Goal: Task Accomplishment & Management: Complete application form

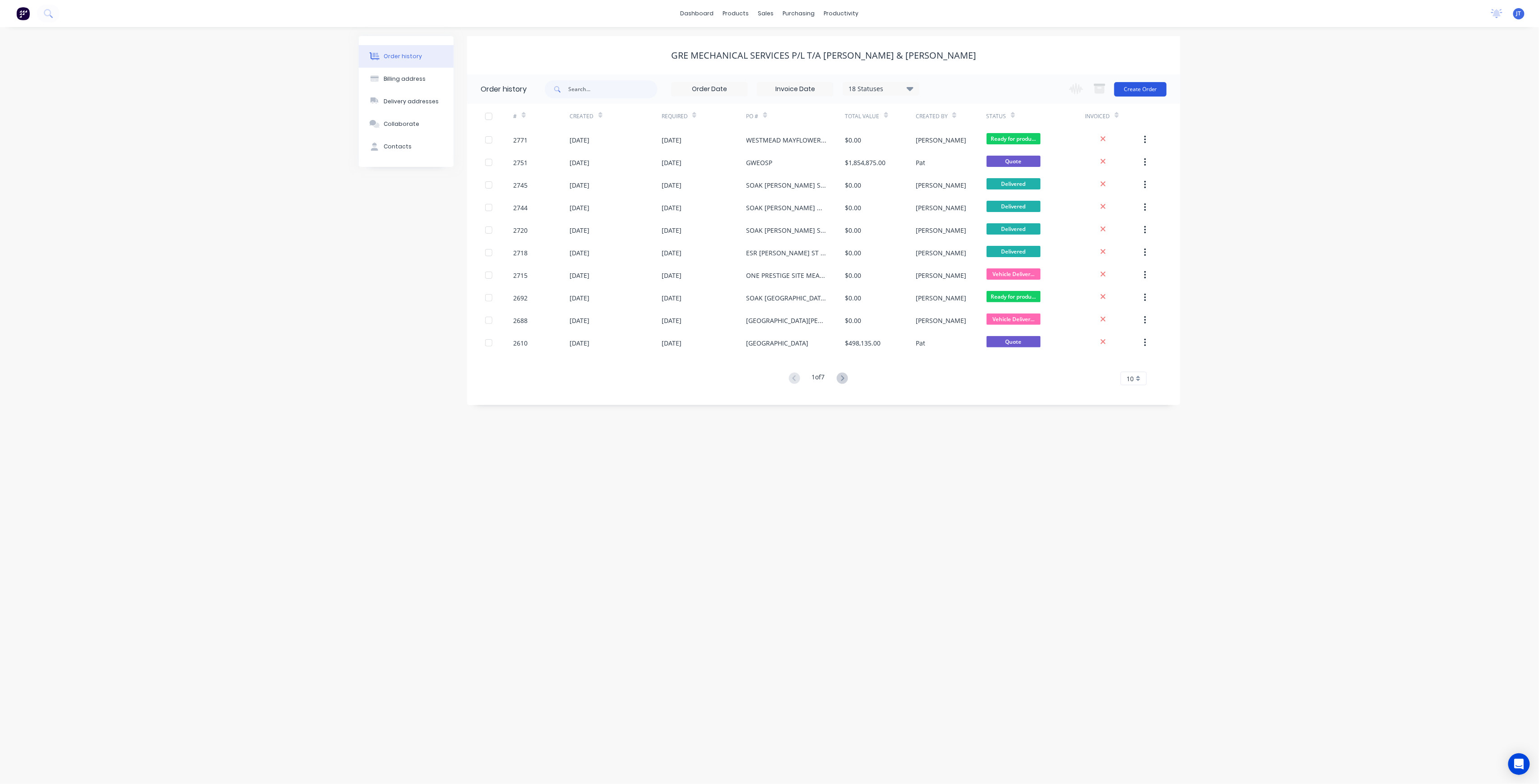
click at [1154, 93] on button "Create Order" at bounding box center [1141, 89] width 53 height 14
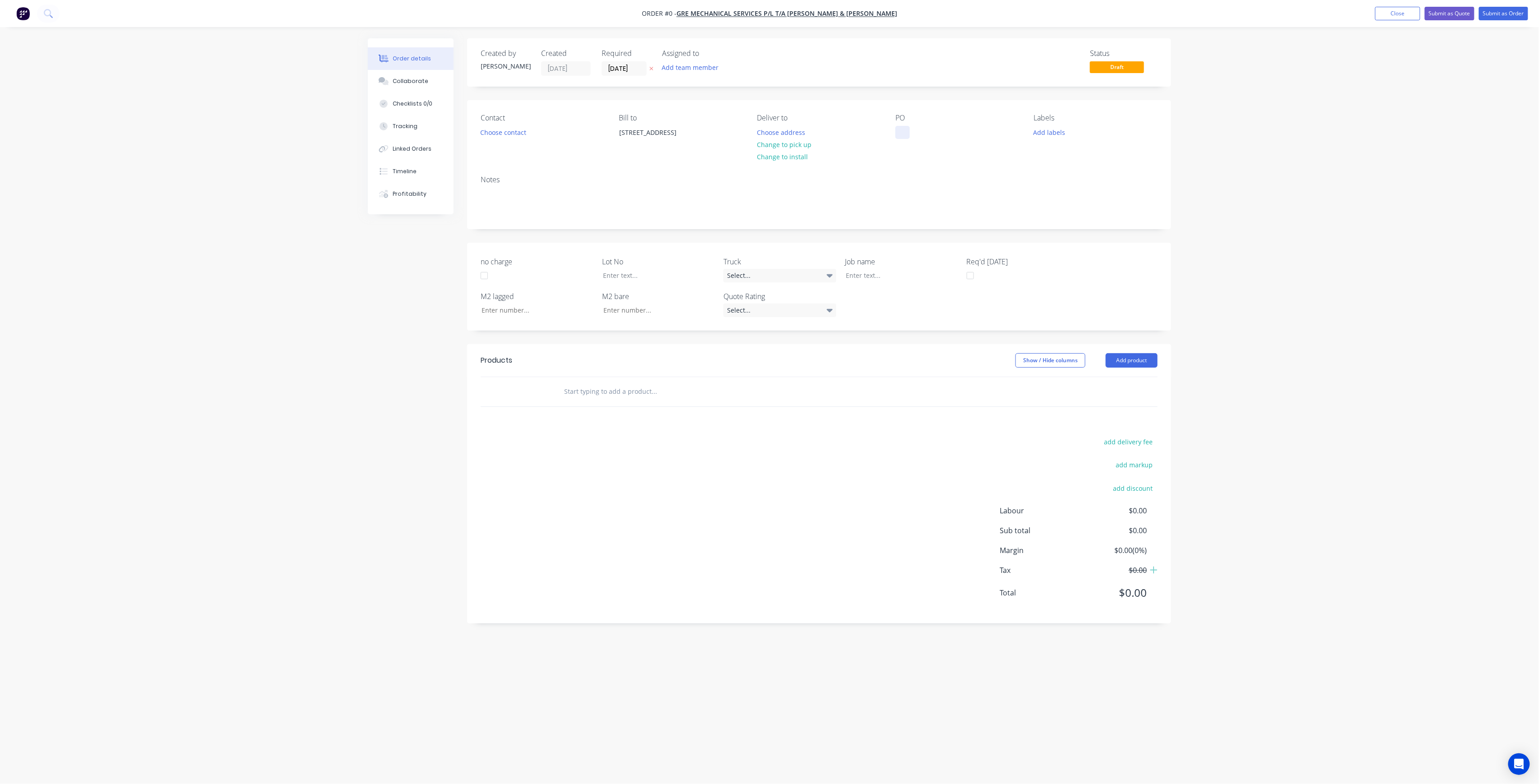
click at [905, 132] on div at bounding box center [903, 133] width 14 height 13
paste div
drag, startPoint x: 925, startPoint y: 141, endPoint x: 931, endPoint y: 141, distance: 6.0
click at [925, 141] on div "WESTMEAD MAYFLOWERBASEMENT - BUILDING 5RUN A" at bounding box center [952, 142] width 113 height 32
drag, startPoint x: 936, startPoint y: 141, endPoint x: 947, endPoint y: 143, distance: 11.2
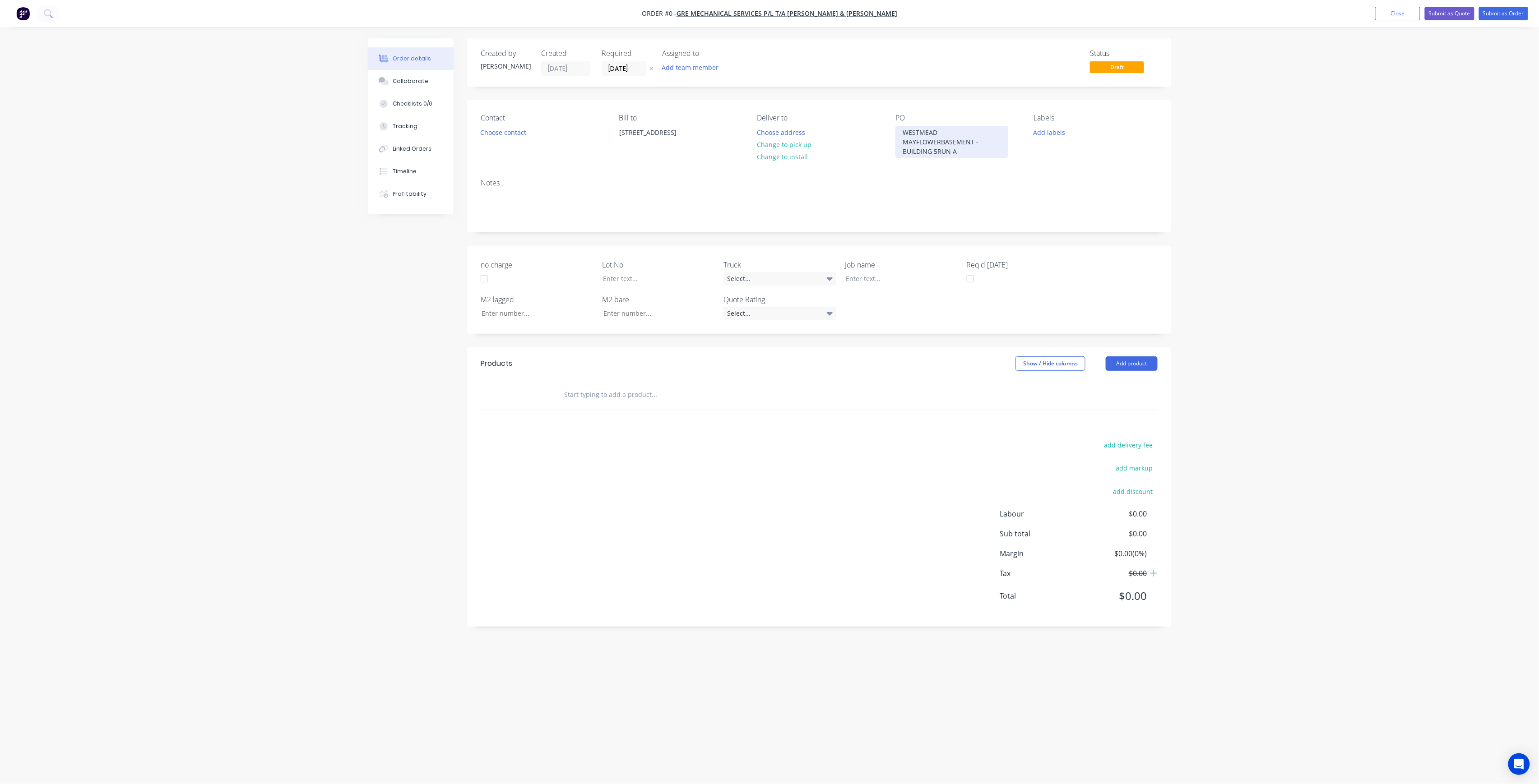
click at [937, 141] on div "WESTMEAD MAYFLOWERBASEMENT - BUILDING 5RUN A" at bounding box center [952, 142] width 113 height 32
drag, startPoint x: 975, startPoint y: 141, endPoint x: 984, endPoint y: 143, distance: 9.2
click at [975, 141] on div "WESTMEAD MAYFLOWER BASEMENT - BUILDING 5RUN A" at bounding box center [949, 137] width 108 height 23
click at [977, 139] on div "WESTMEAD MAYFLOWER BASEMENT - BUILDING 5 RUN A" at bounding box center [940, 142] width 90 height 32
click at [1044, 131] on div "Creating draft order... Loading... Order details Collaborate Checklists 0/0 Tra…" at bounding box center [770, 374] width 821 height 673
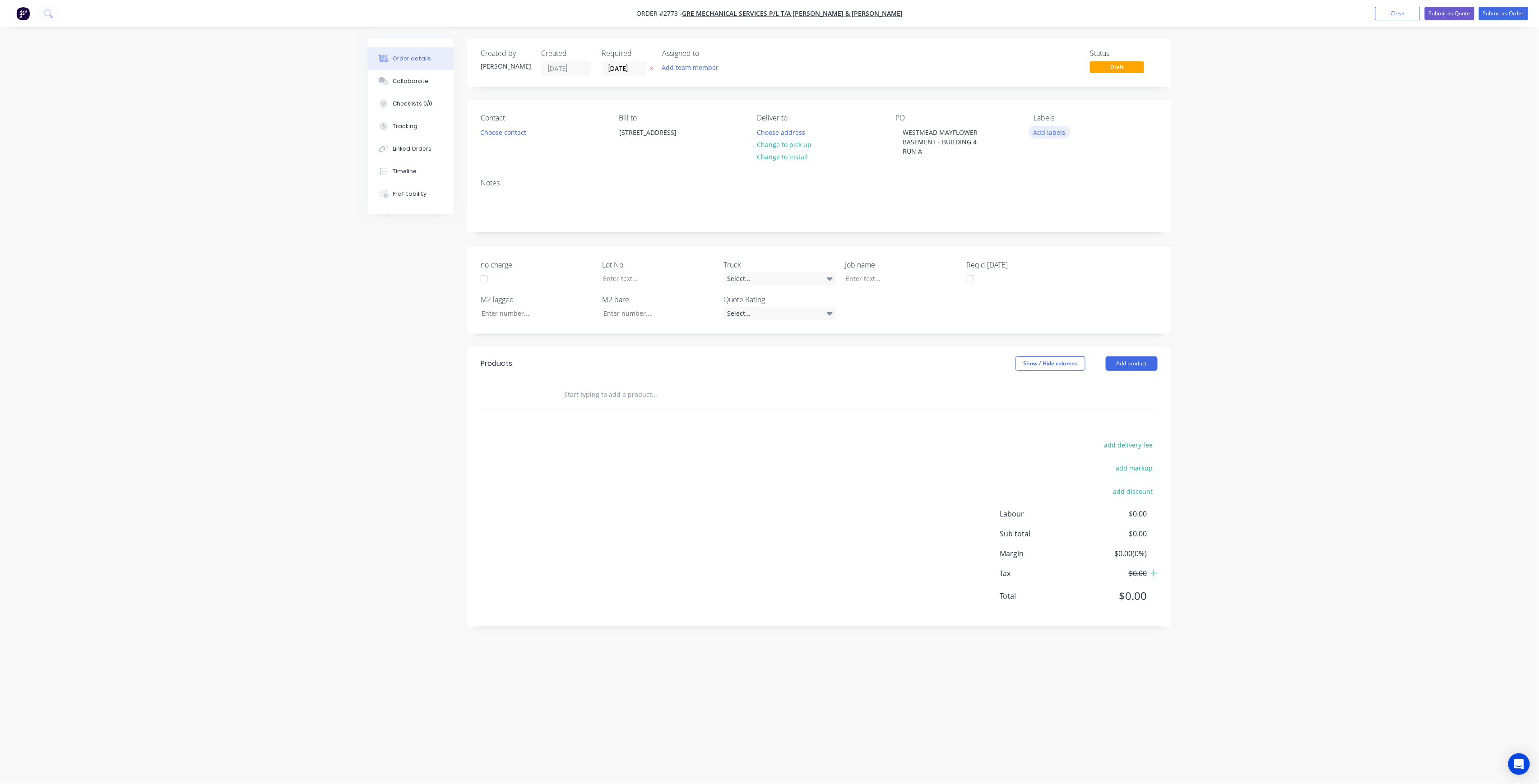
click at [1050, 132] on button "Add labels" at bounding box center [1049, 132] width 41 height 12
click at [1095, 183] on button "Create new label" at bounding box center [1102, 186] width 117 height 14
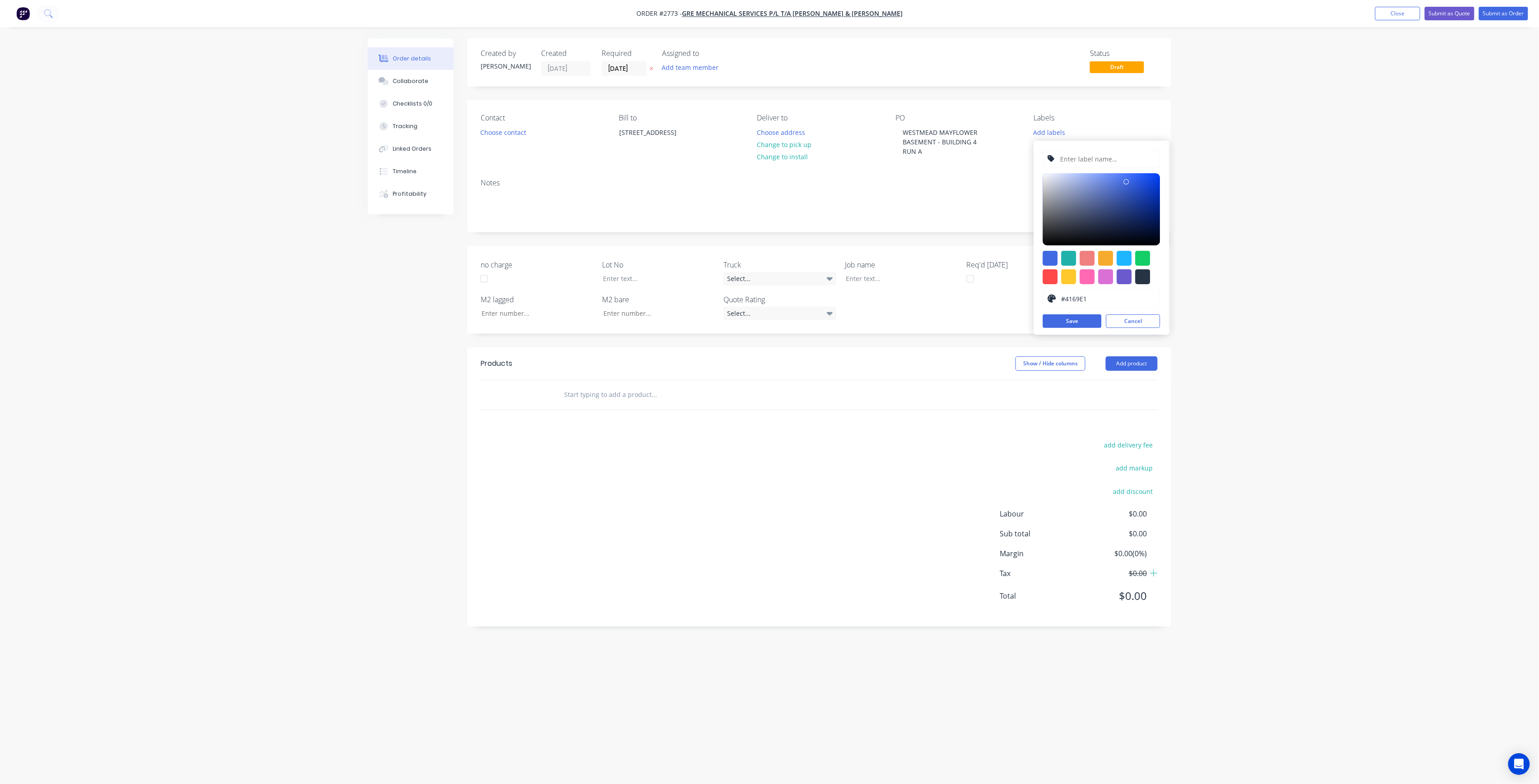
click at [1092, 158] on input "text" at bounding box center [1107, 159] width 96 height 17
type input "LOT-324"
click at [1078, 323] on button "Save" at bounding box center [1072, 321] width 59 height 14
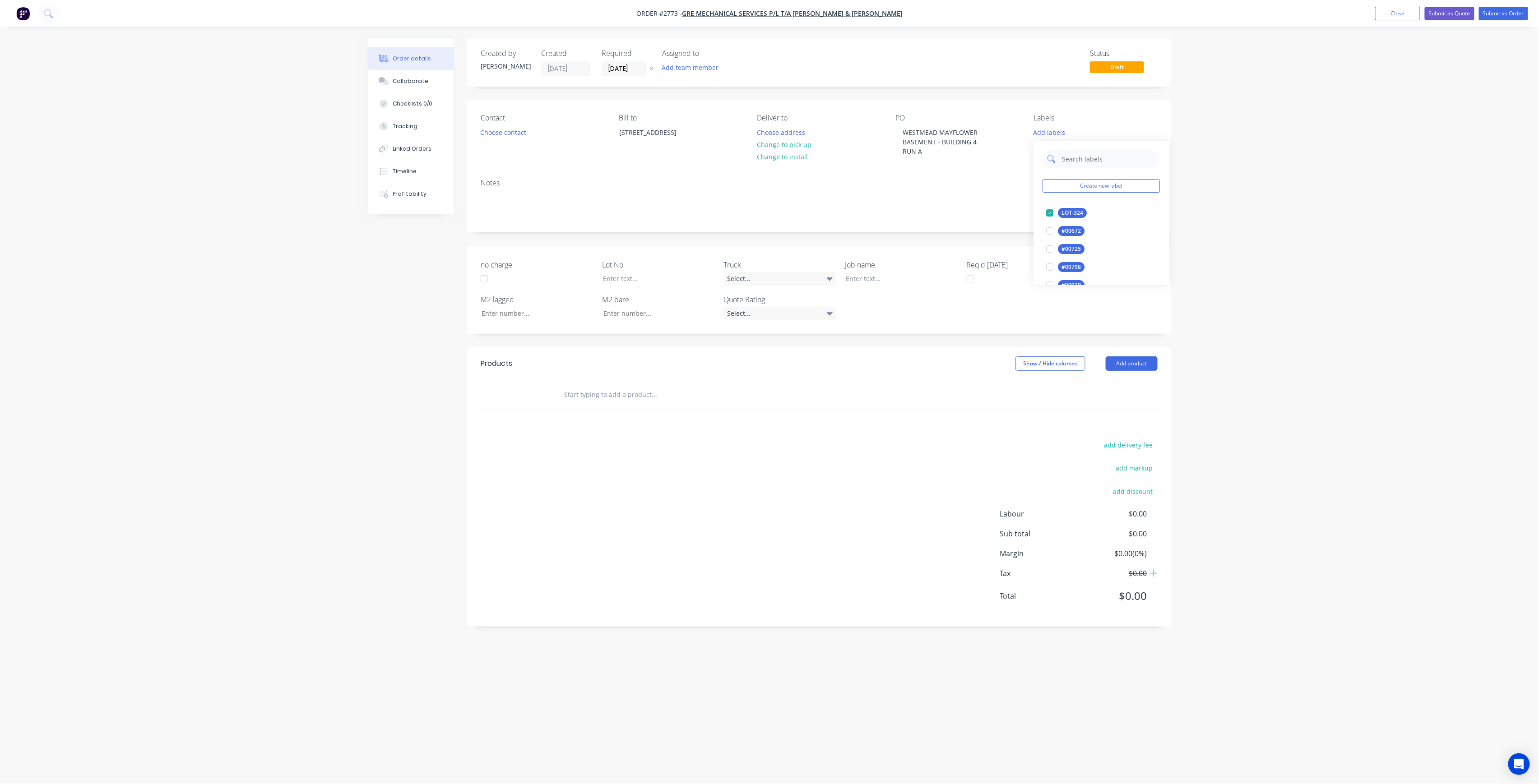
click at [1111, 156] on input "text" at bounding box center [1109, 159] width 94 height 18
type input "MAIN"
click at [1084, 203] on div "MAIN Create new label Main Contract edit" at bounding box center [1102, 186] width 136 height 90
click at [1078, 211] on div "Main Contract" at bounding box center [1080, 213] width 45 height 10
click at [1176, 202] on div "Order details Collaborate Checklists 0/0 Tracking Linked Orders Timeline Profit…" at bounding box center [770, 374] width 821 height 673
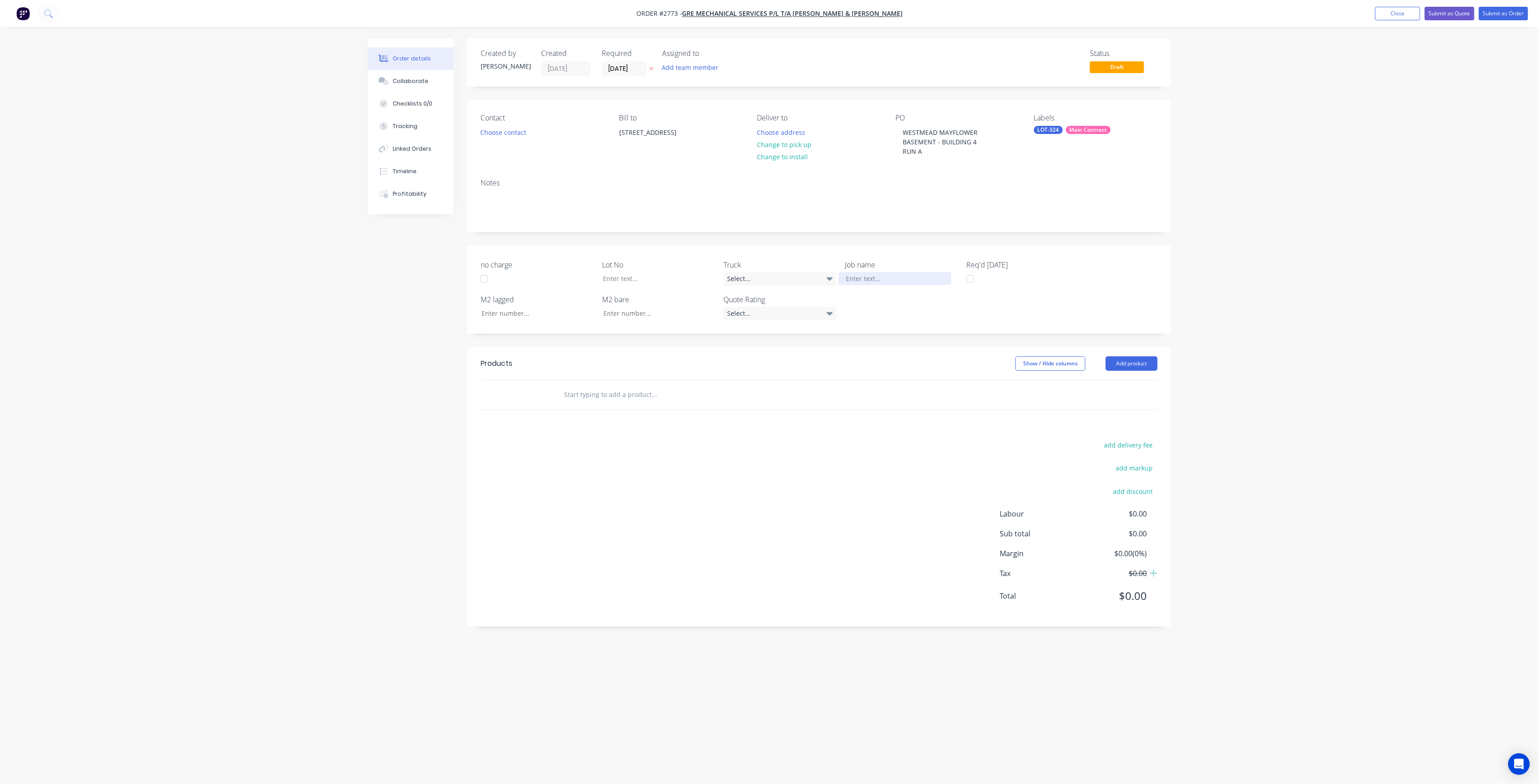
click at [897, 275] on div at bounding box center [895, 279] width 113 height 13
drag, startPoint x: 935, startPoint y: 149, endPoint x: 883, endPoint y: 123, distance: 58.1
click at [883, 123] on div "Contact Choose contact [PERSON_NAME] to [STREET_ADDRESS] Deliver to Choose addr…" at bounding box center [819, 136] width 704 height 71
copy div "WESTMEAD MAYFLOWER BASEMENT - BUILDING 4 RUN A"
click at [868, 273] on div at bounding box center [895, 279] width 113 height 13
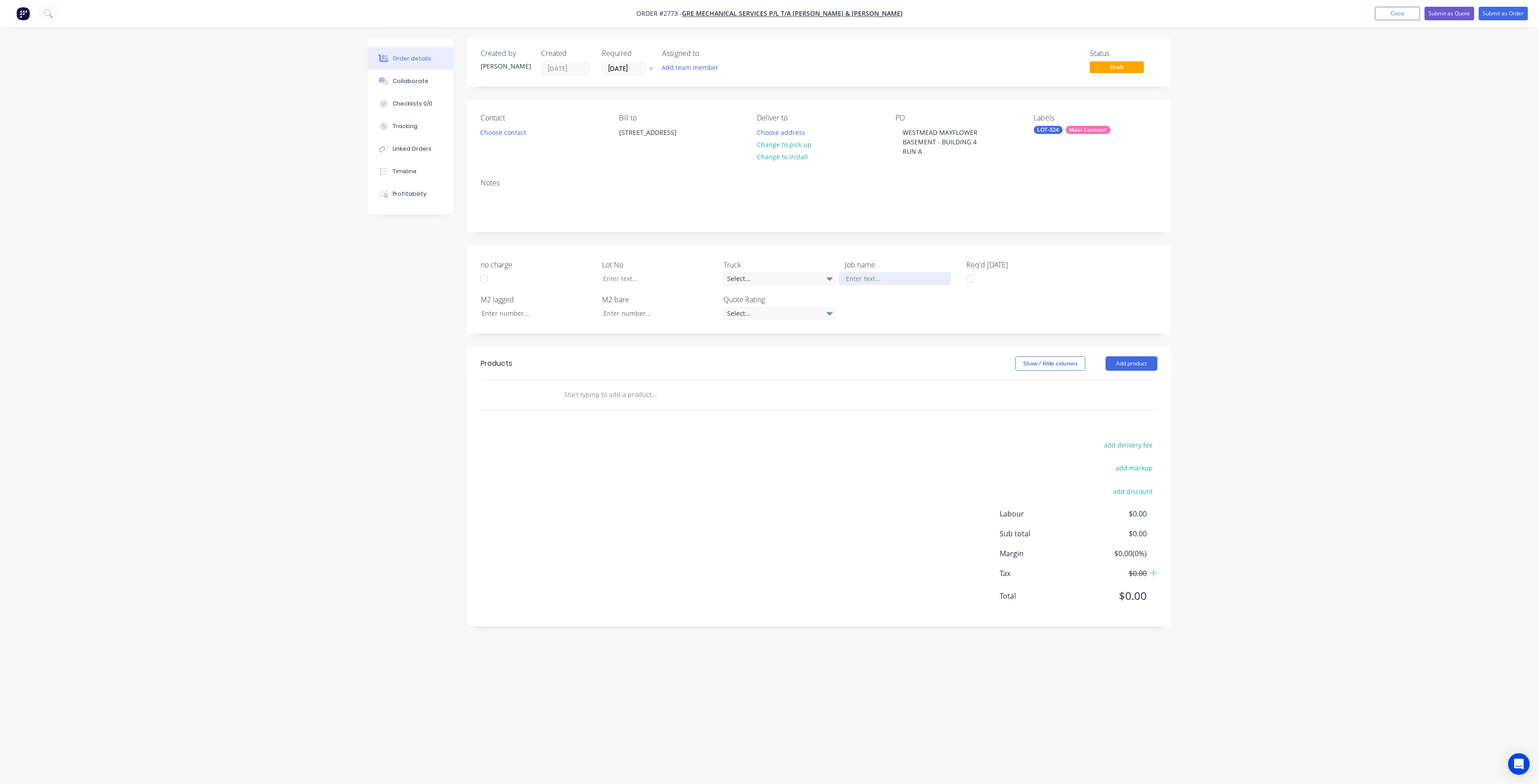
paste div
click at [883, 285] on div "WESTMEAD MAYFLOWERBASEMENT - BUILDING 4RUN A" at bounding box center [895, 288] width 113 height 32
click at [919, 285] on div "WESTMEAD MAYFLOWER BASEMENT - BUILDING 4RUN A" at bounding box center [895, 284] width 113 height 23
click at [623, 279] on div at bounding box center [652, 279] width 113 height 13
click at [633, 420] on input "text" at bounding box center [654, 413] width 180 height 18
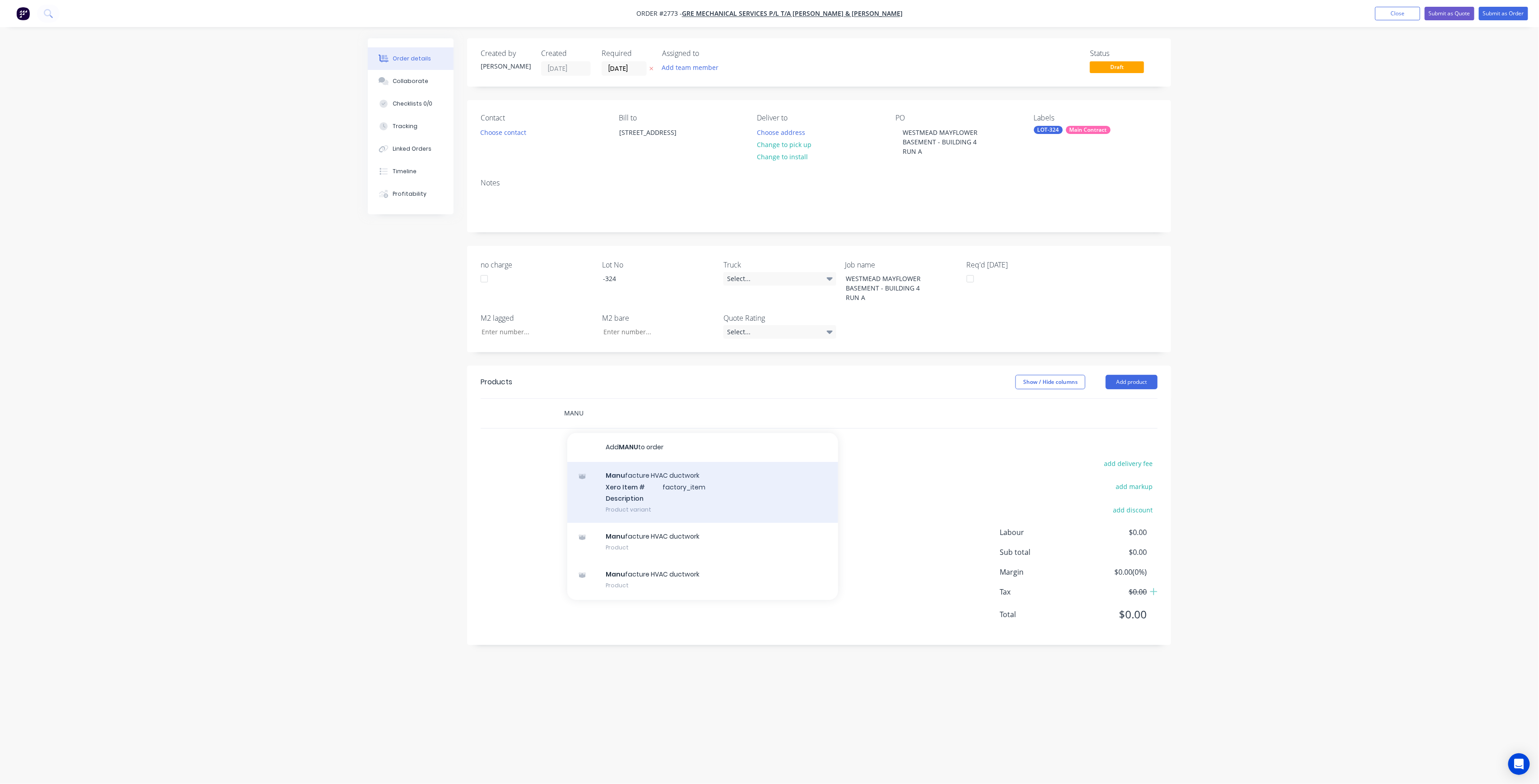
type input "MANU"
click at [637, 496] on div "Manu facture HVAC ductwork Xero Item # factory_item Description Product variant" at bounding box center [703, 493] width 271 height 61
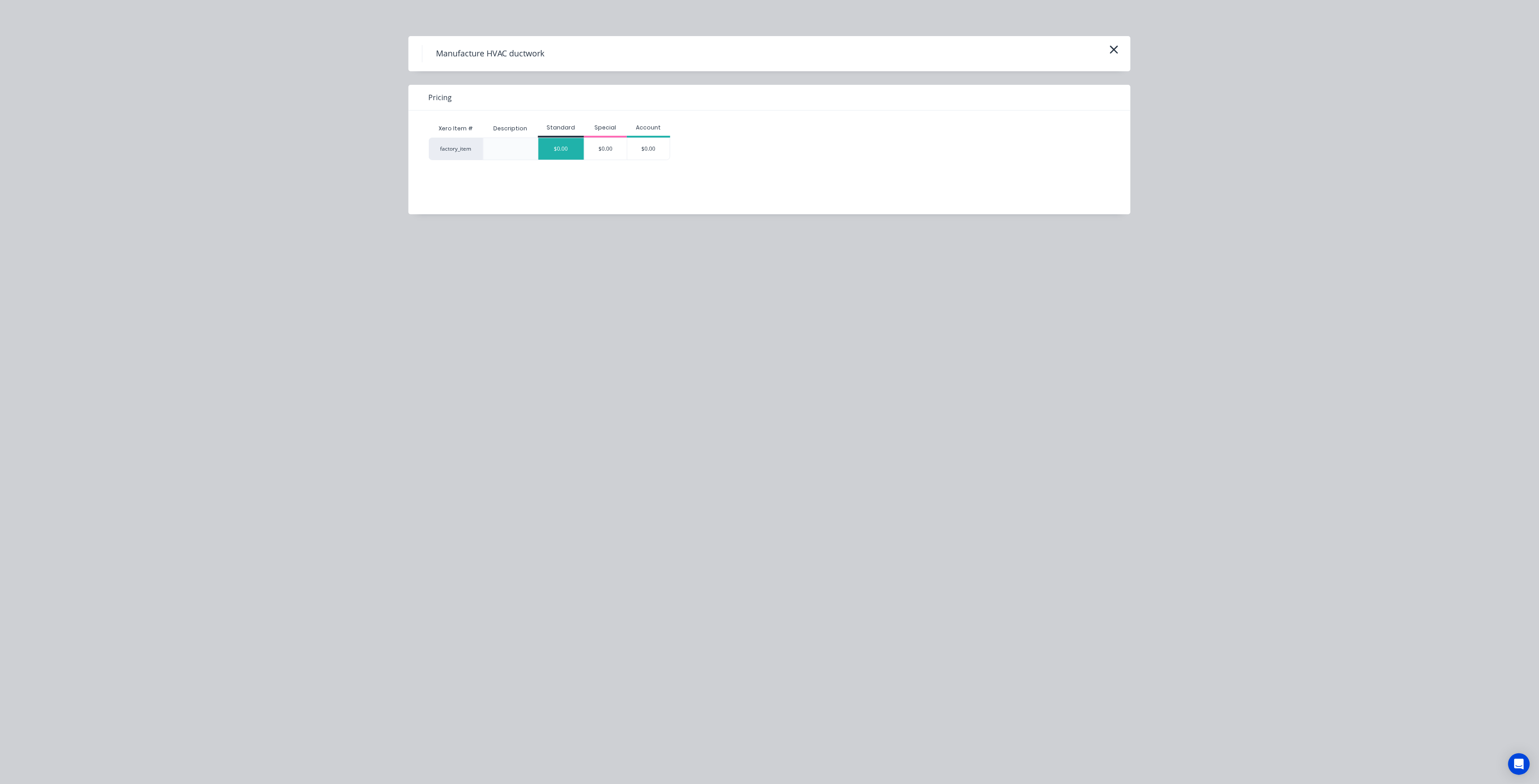
click at [559, 144] on div "$0.00" at bounding box center [561, 149] width 45 height 21
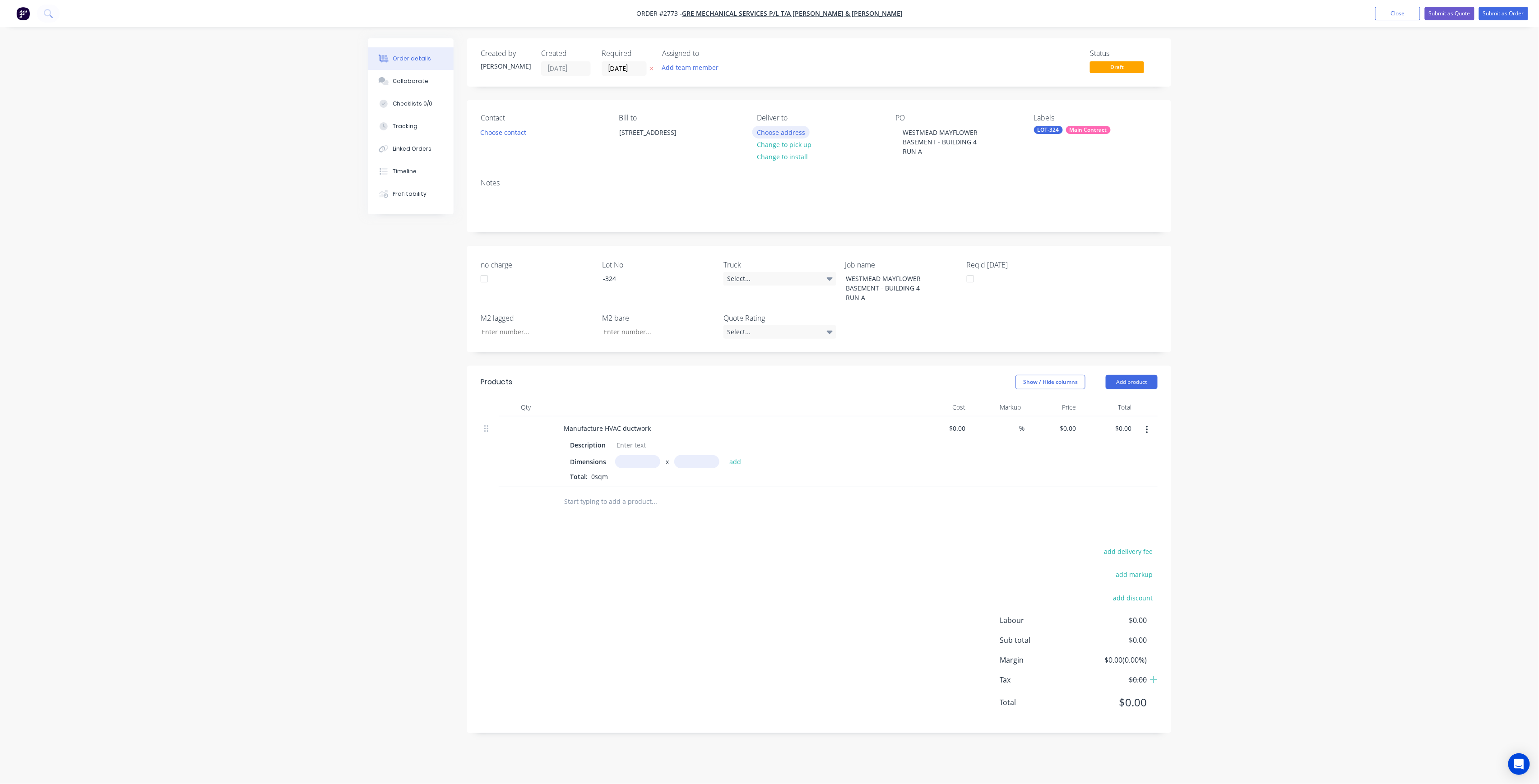
click at [800, 129] on button "Choose address" at bounding box center [781, 132] width 58 height 12
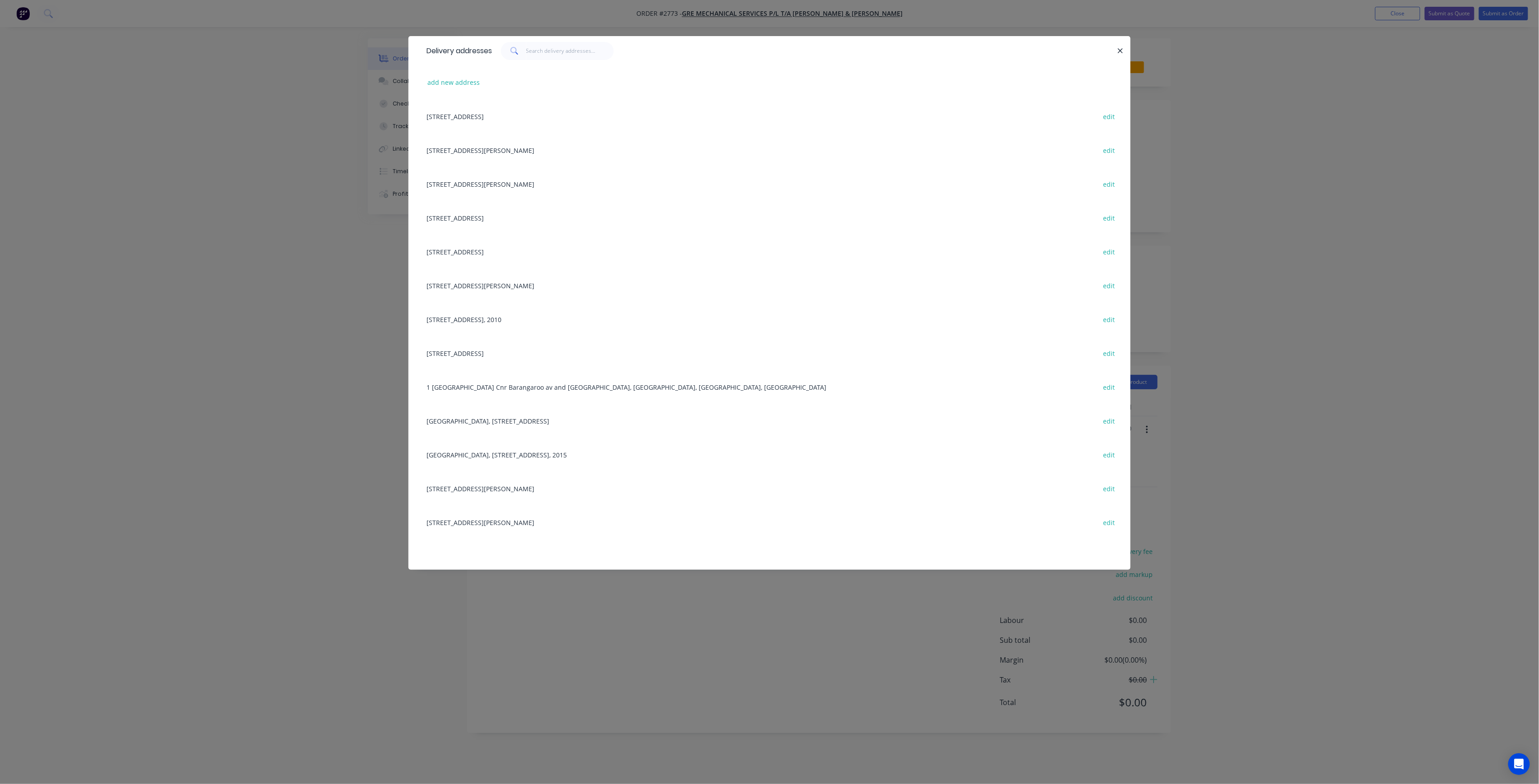
click at [502, 179] on div "[STREET_ADDRESS][PERSON_NAME] edit" at bounding box center [769, 184] width 695 height 34
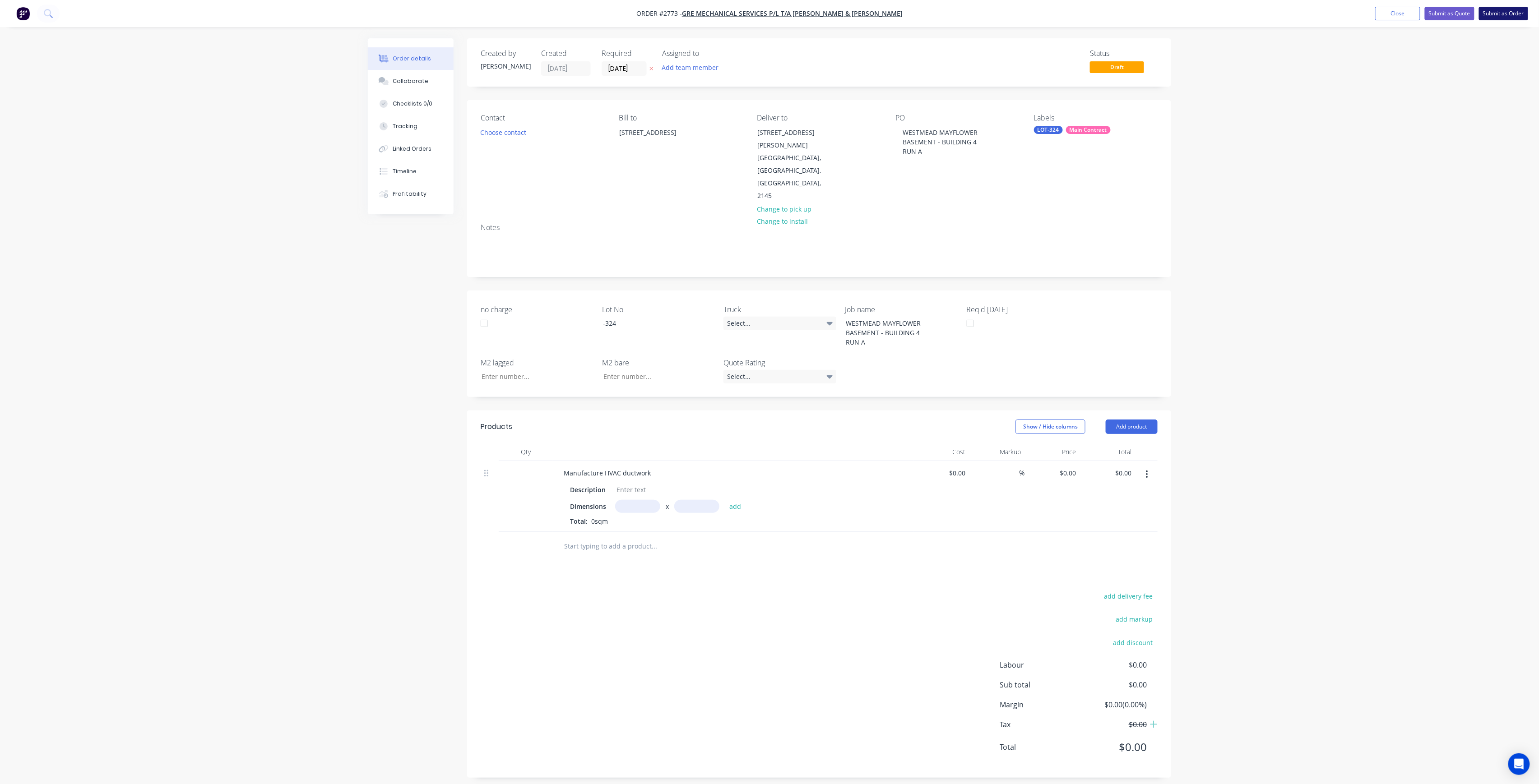
click at [1510, 16] on button "Submit as Order" at bounding box center [1504, 13] width 49 height 14
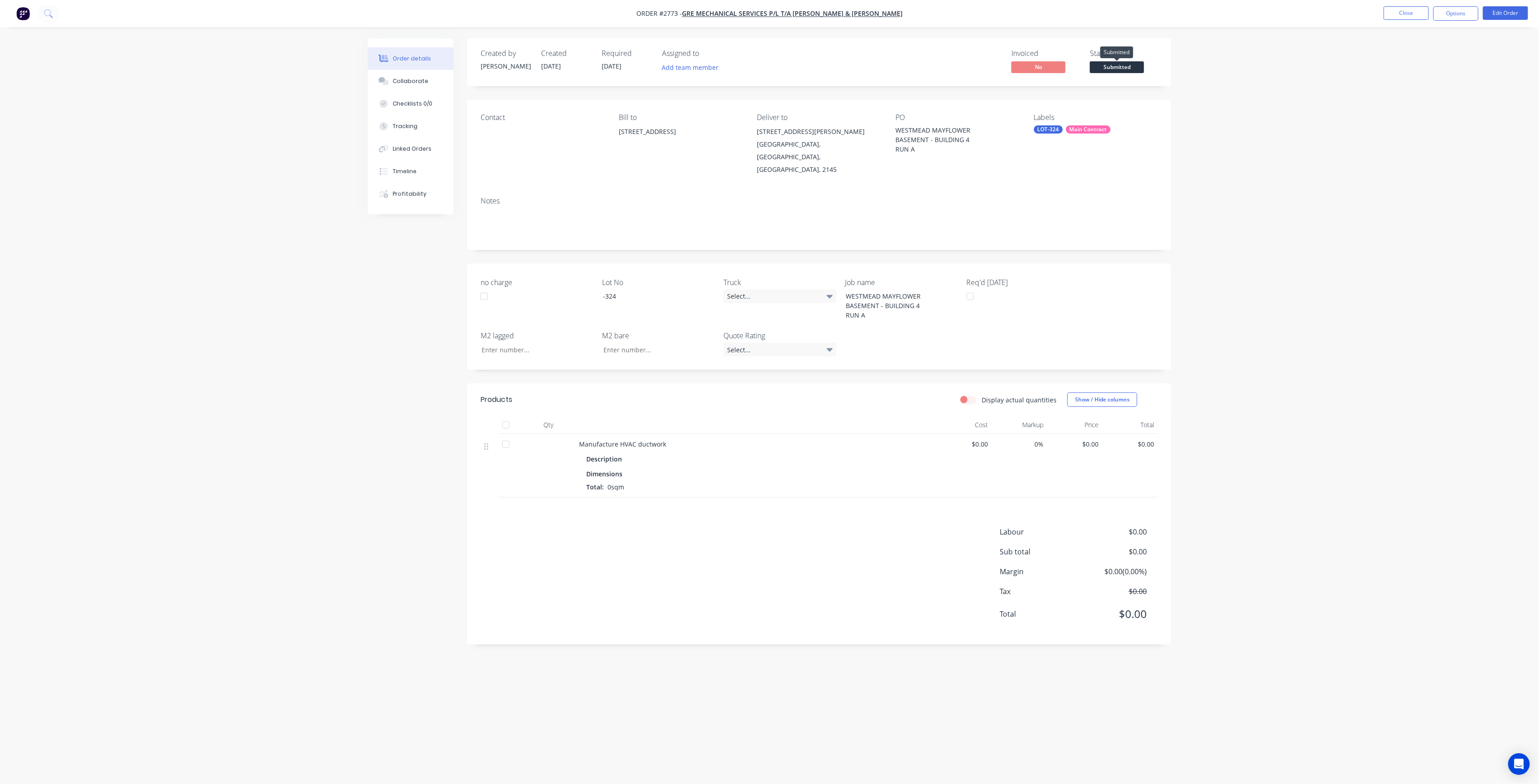
click at [1098, 62] on span "Submitted" at bounding box center [1117, 67] width 54 height 11
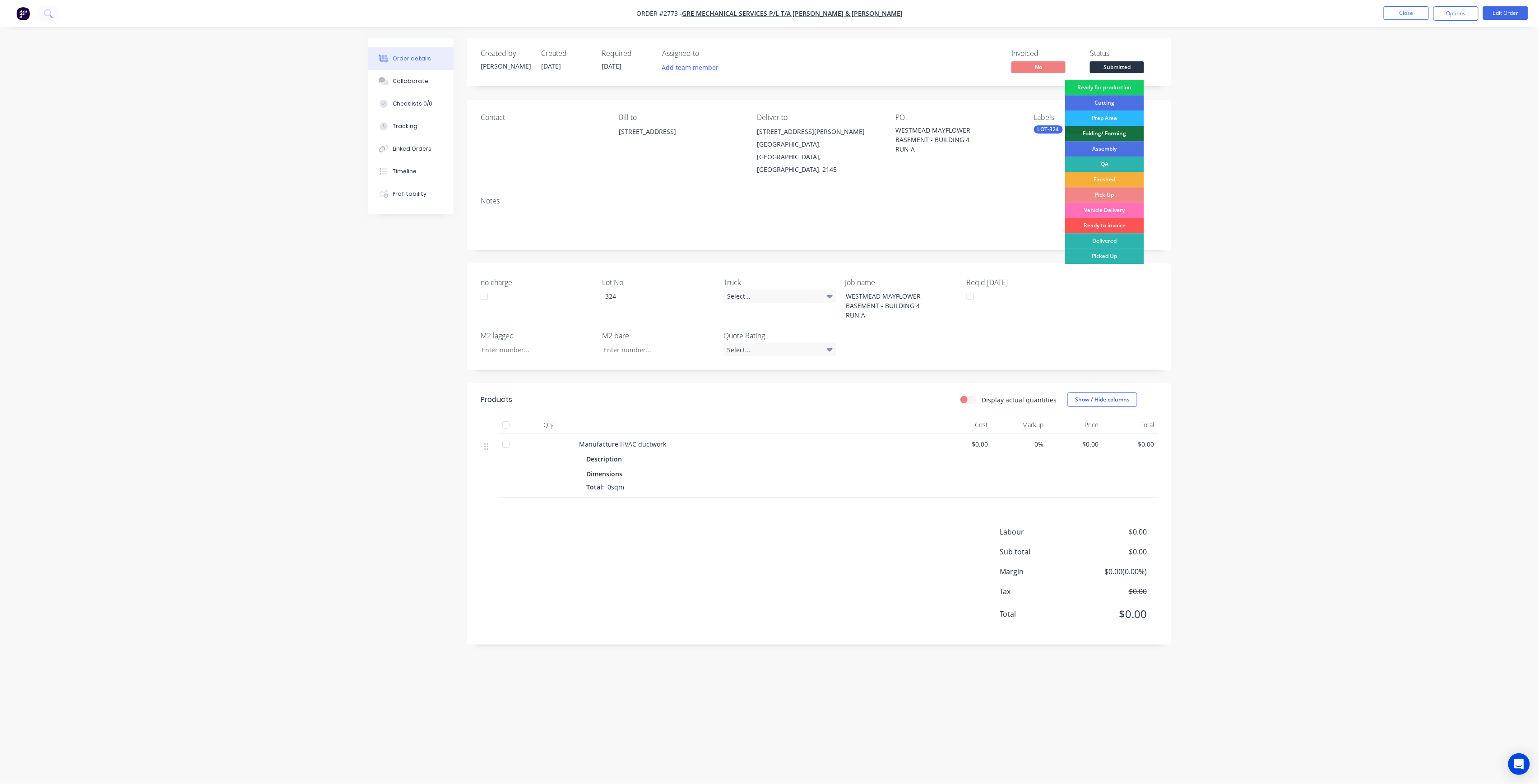
click at [1111, 85] on div "Ready for production" at bounding box center [1105, 88] width 79 height 16
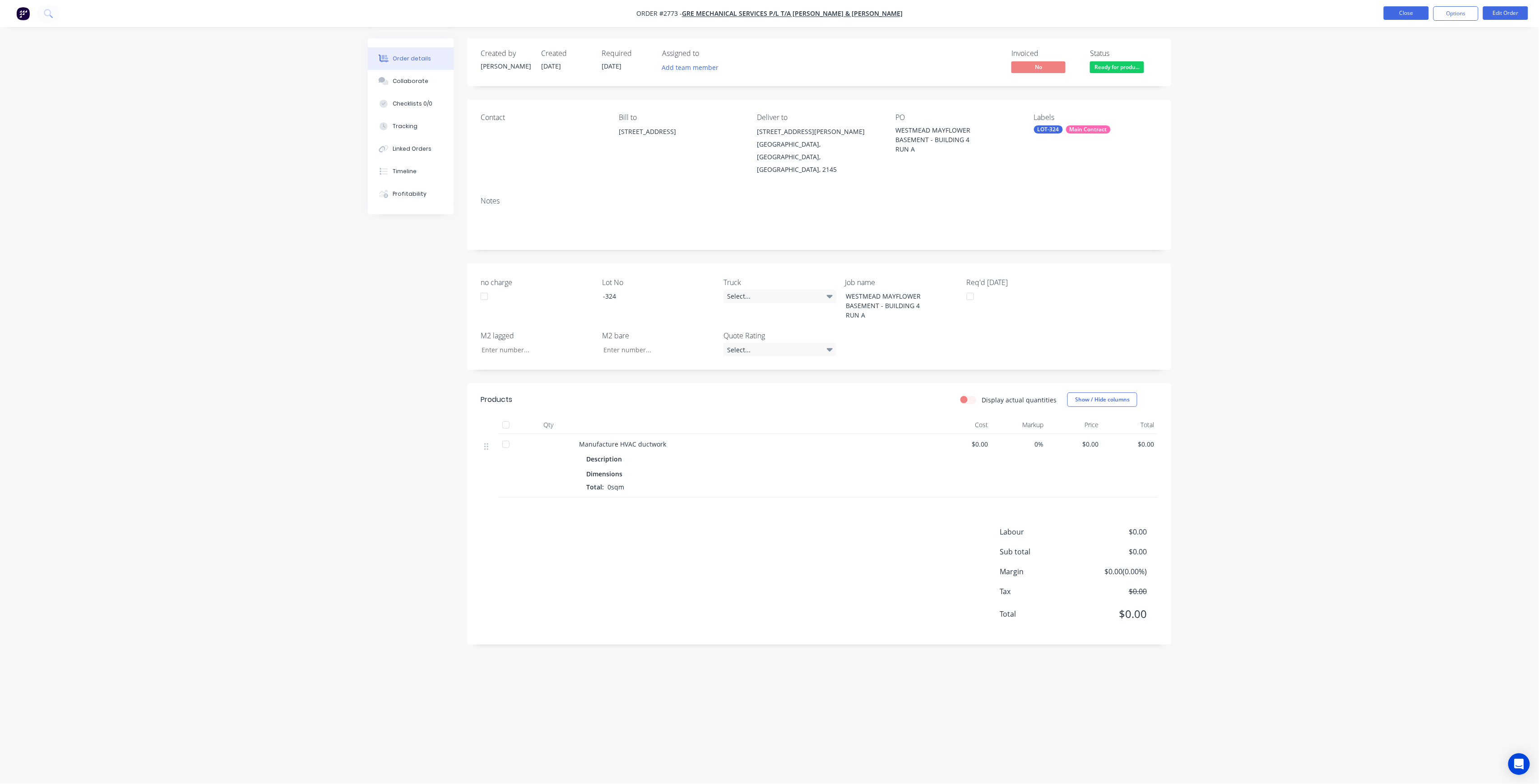
click at [1411, 16] on button "Close" at bounding box center [1406, 13] width 45 height 14
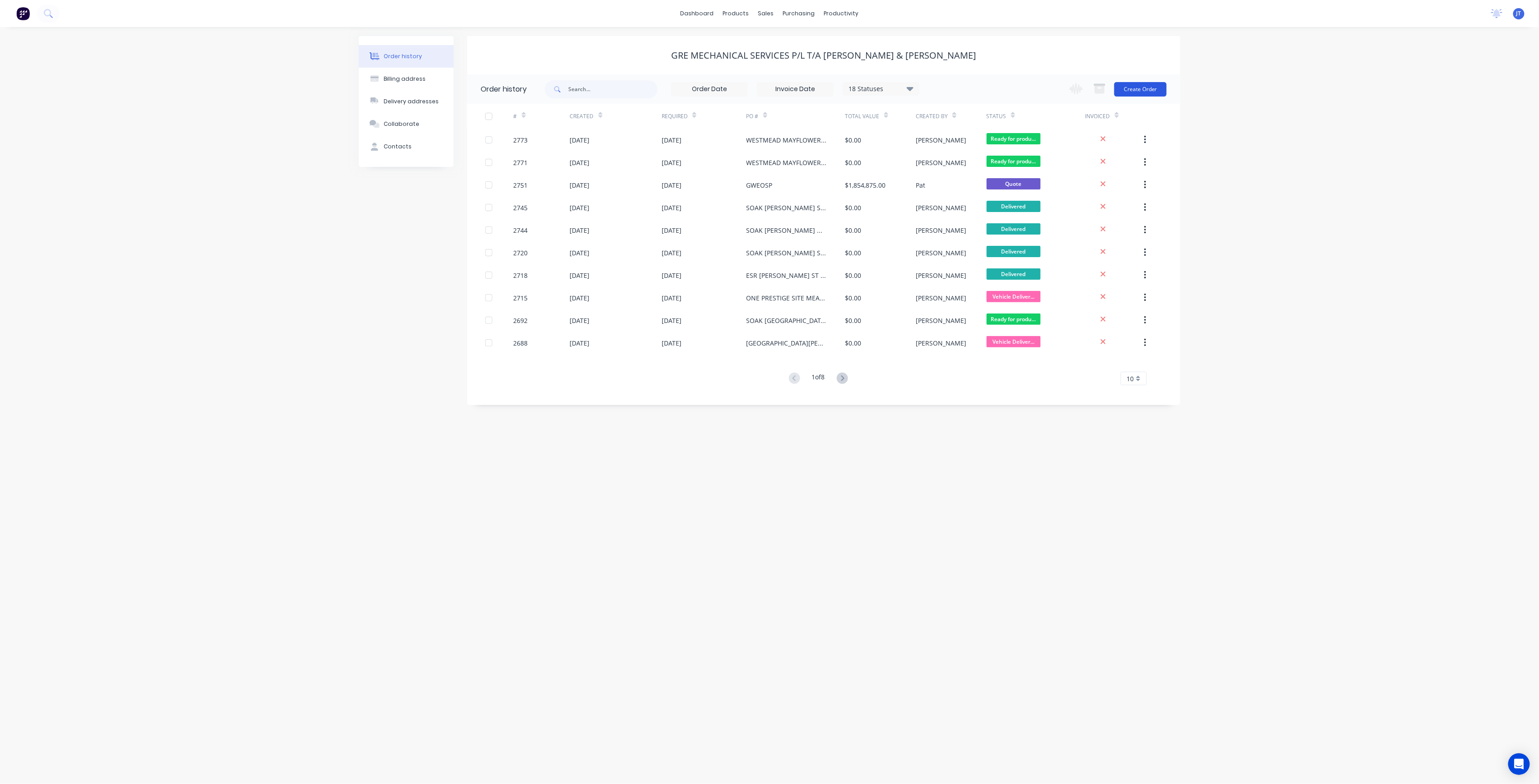
click at [1133, 94] on button "Create Order" at bounding box center [1141, 89] width 53 height 14
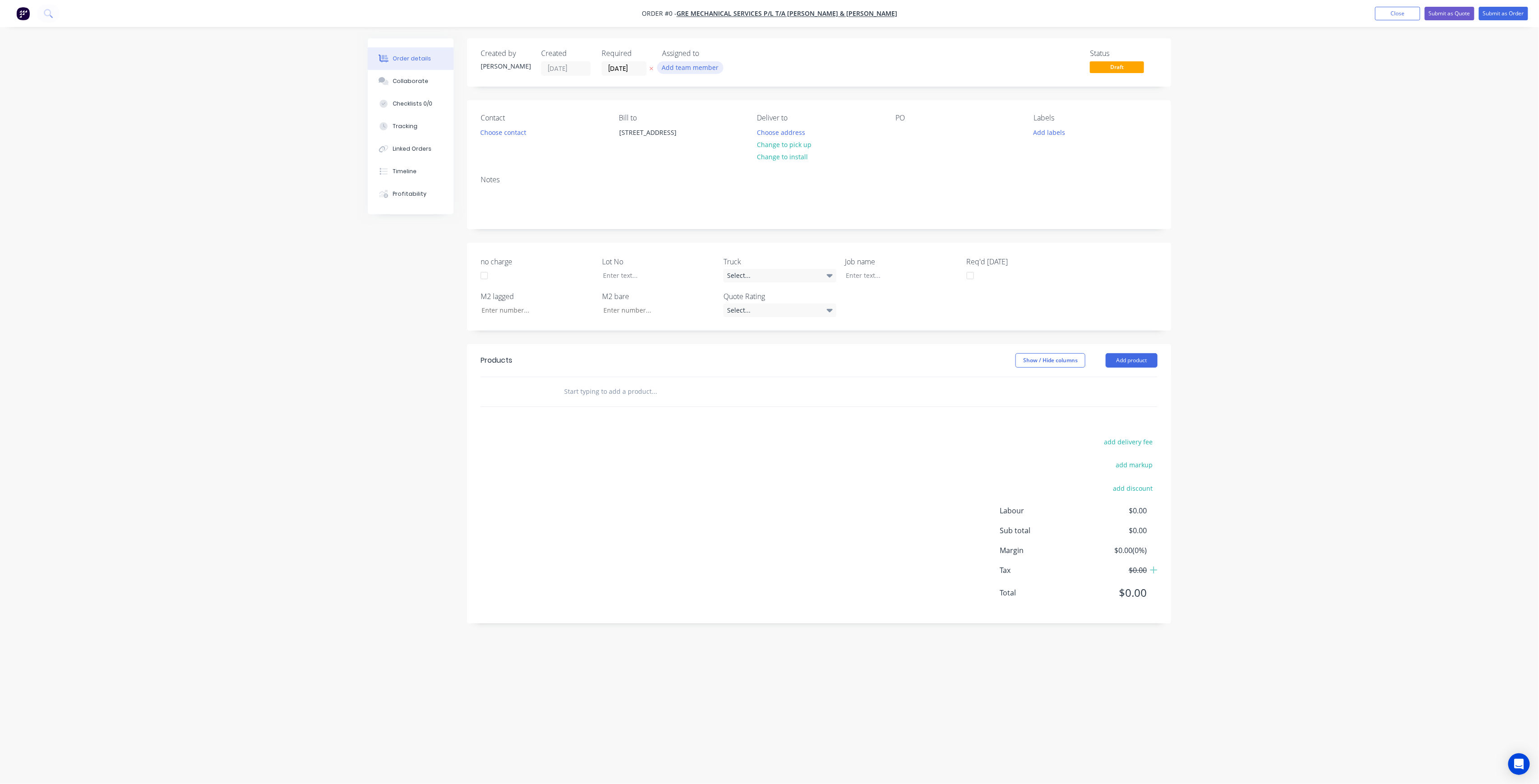
click at [712, 69] on button "Add team member" at bounding box center [690, 67] width 66 height 12
click at [747, 121] on div "[PERSON_NAME] (You)" at bounding box center [735, 118] width 90 height 10
click at [743, 175] on button "[PERSON_NAME]" at bounding box center [730, 181] width 136 height 18
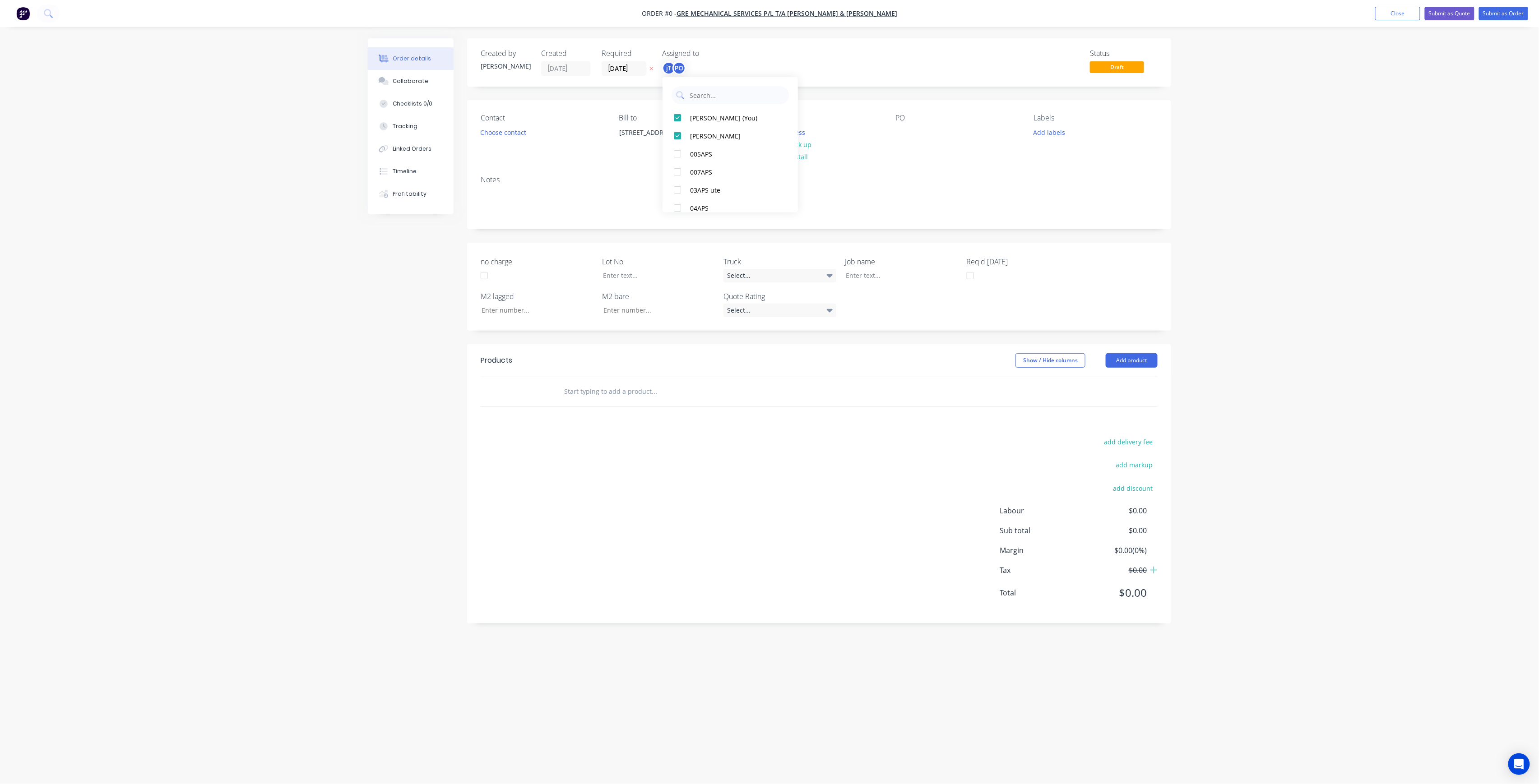
click at [820, 102] on div "Order details Collaborate Checklists 0/0 Tracking Linked Orders Timeline Profit…" at bounding box center [770, 374] width 821 height 673
click at [789, 128] on button "Choose address" at bounding box center [781, 132] width 58 height 12
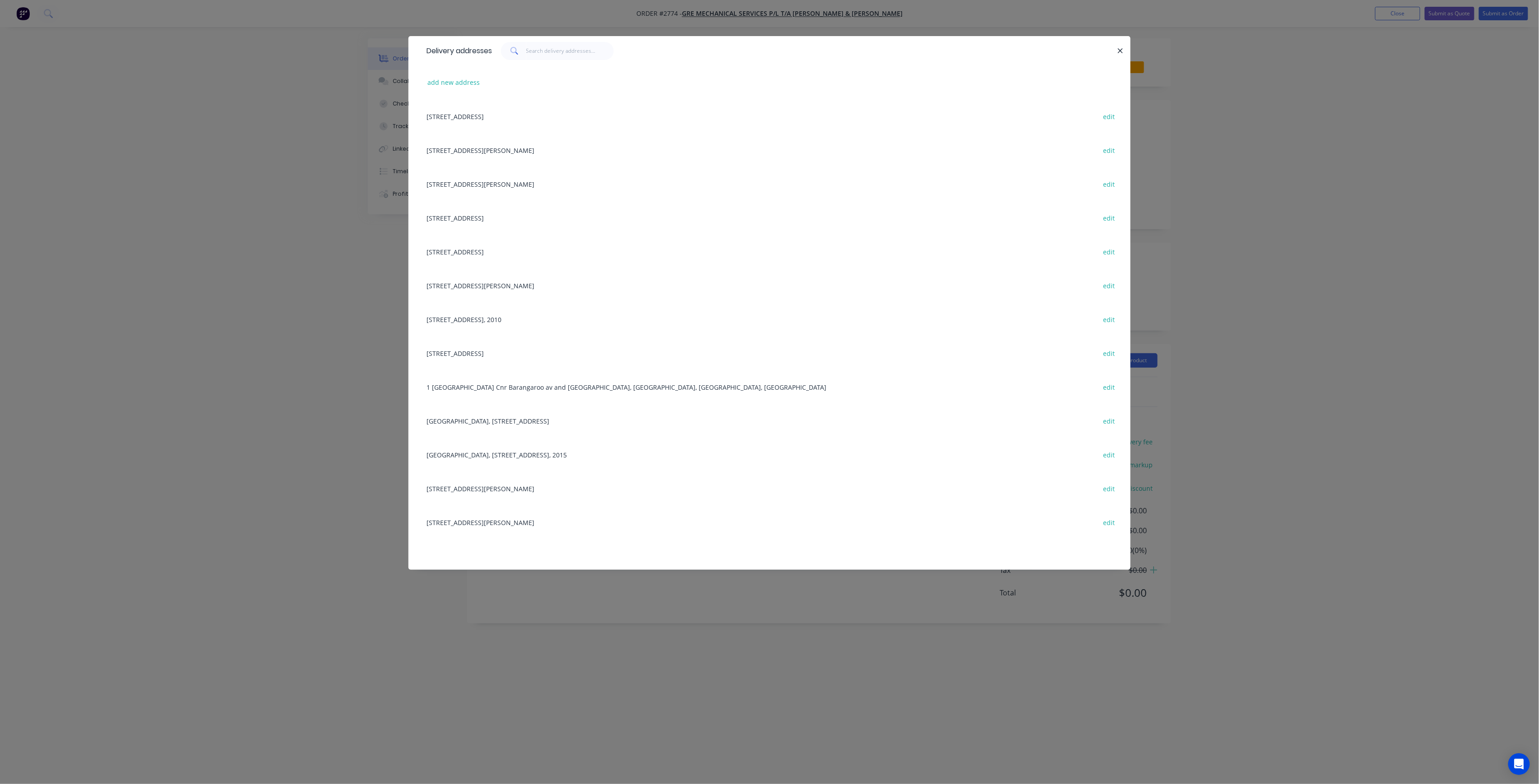
drag, startPoint x: 542, startPoint y: 189, endPoint x: 583, endPoint y: 190, distance: 41.0
click at [542, 190] on div "[STREET_ADDRESS][PERSON_NAME] edit" at bounding box center [769, 184] width 695 height 34
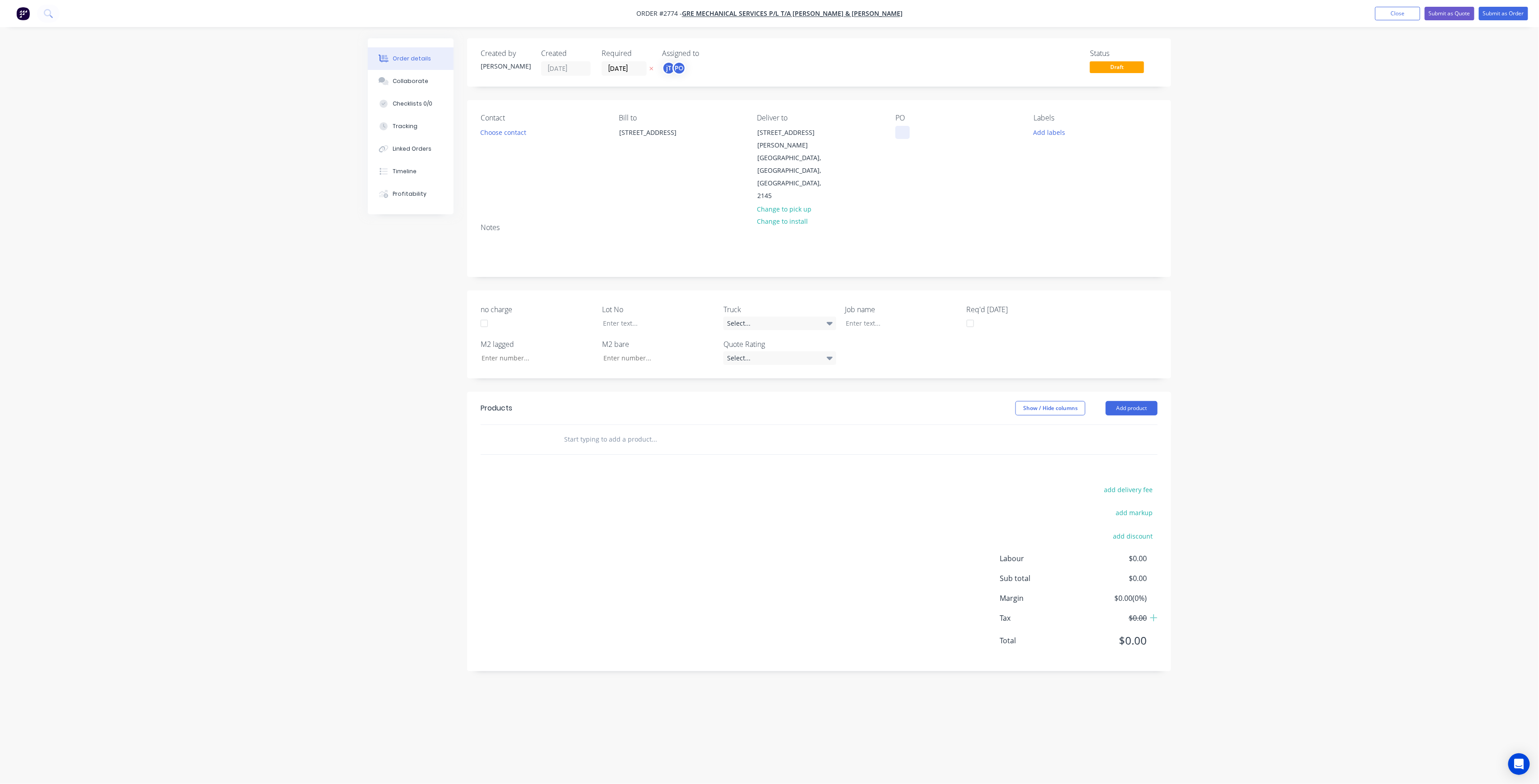
click at [906, 130] on div at bounding box center [903, 133] width 14 height 13
paste div
drag, startPoint x: 937, startPoint y: 143, endPoint x: 994, endPoint y: 152, distance: 57.7
click at [940, 143] on div "WESTMEAD MAYFLOWERBASEMENT - BUILDING 4RUN A" at bounding box center [952, 142] width 113 height 32
click at [975, 140] on div "WESTMEAD MAYFLOWER BASEMENT - BUILDING 4RUN A" at bounding box center [949, 137] width 108 height 23
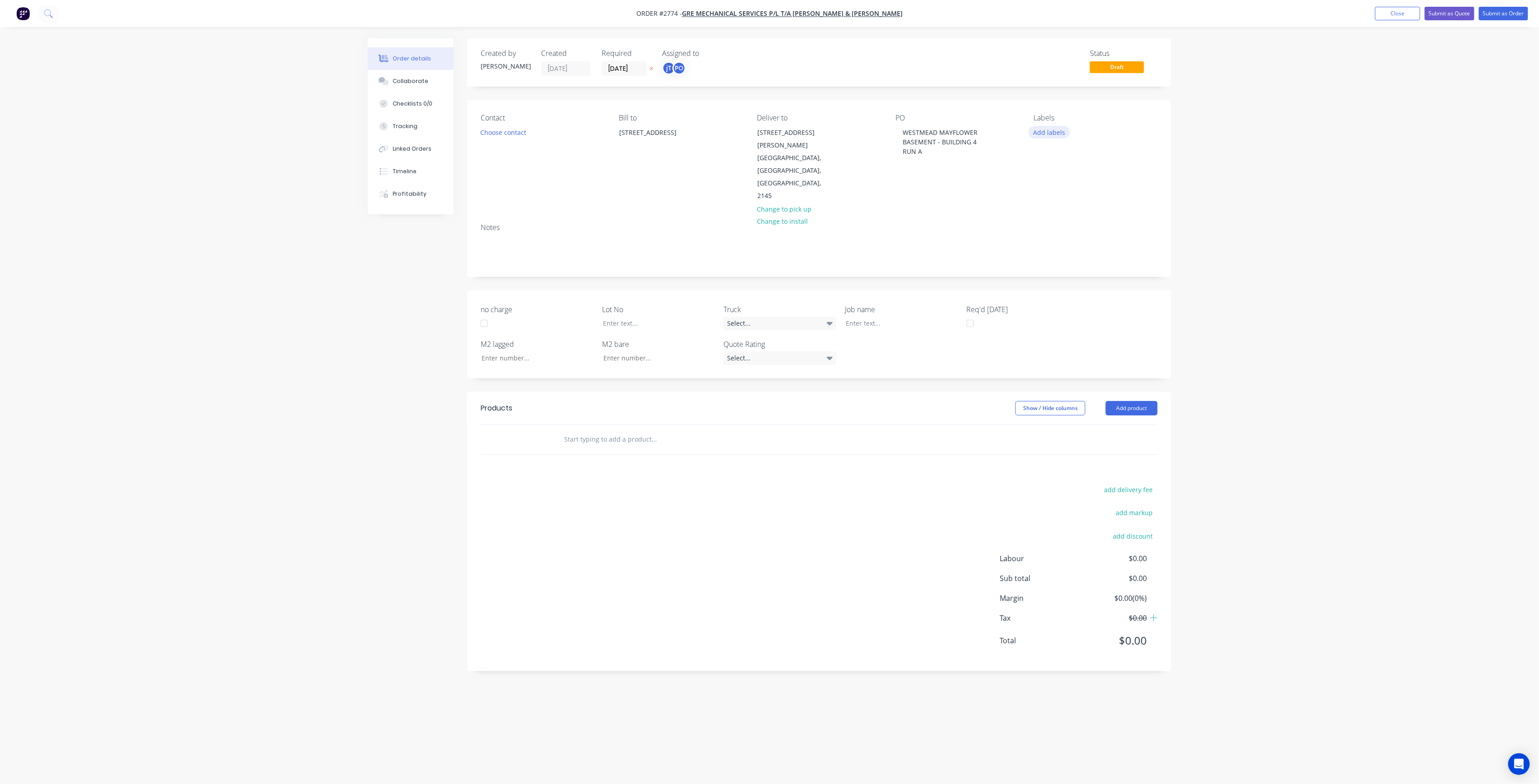
click at [1042, 132] on button "Add labels" at bounding box center [1049, 132] width 41 height 12
click at [1068, 155] on input "text" at bounding box center [1109, 159] width 94 height 18
click at [1059, 215] on div "LOT-323" at bounding box center [1072, 213] width 29 height 10
click at [1094, 147] on input "LOT-323" at bounding box center [1109, 155] width 94 height 18
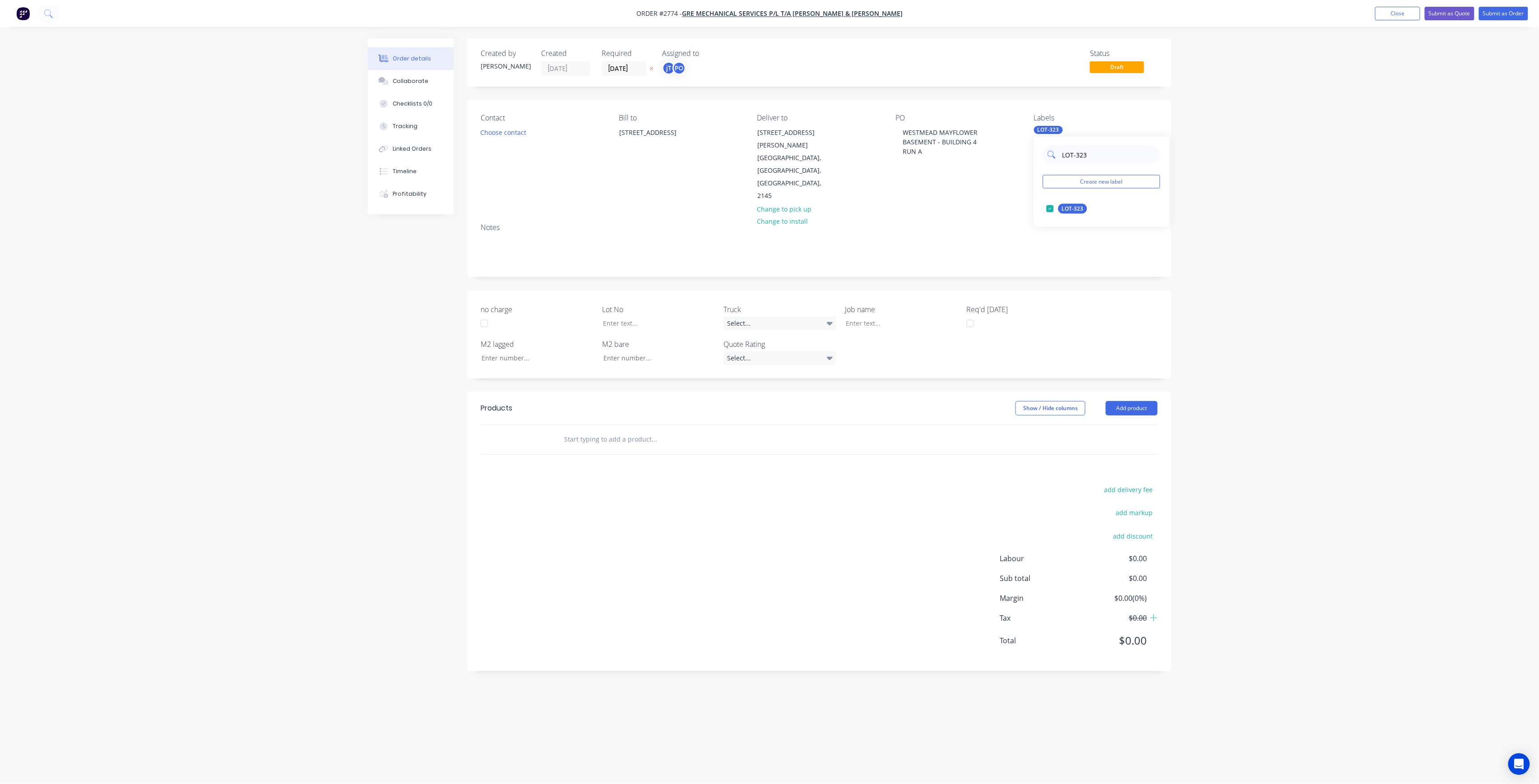
click at [1094, 147] on input "LOT-323" at bounding box center [1109, 155] width 94 height 18
type input "MAIN"
click at [1078, 204] on div "Main Contract" at bounding box center [1080, 208] width 45 height 10
click at [1258, 207] on div "Order details Collaborate Checklists 0/0 Tracking Linked Orders Timeline Profit…" at bounding box center [770, 392] width 1539 height 784
click at [887, 316] on div at bounding box center [895, 323] width 113 height 13
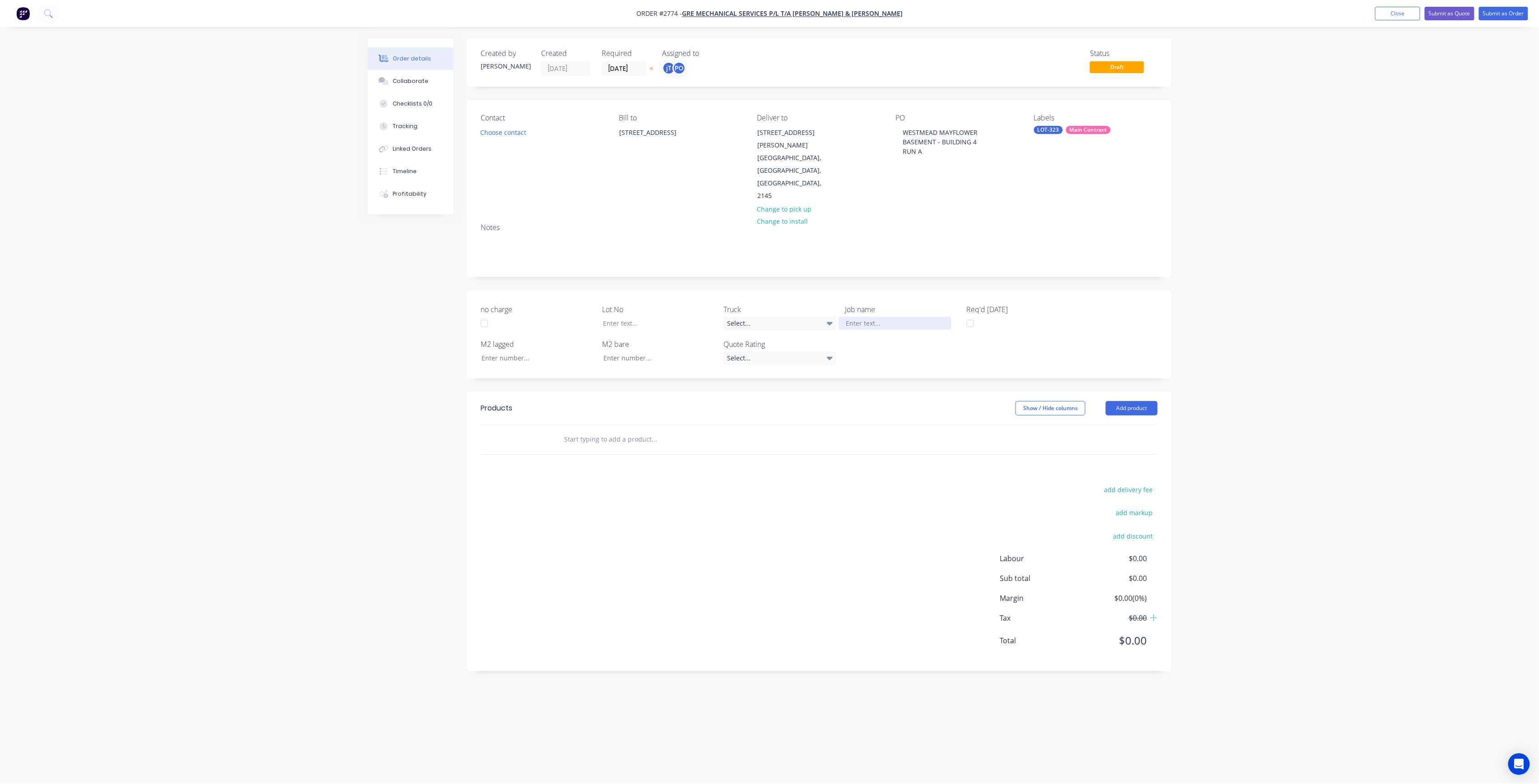
paste div
drag, startPoint x: 881, startPoint y: 293, endPoint x: 905, endPoint y: 300, distance: 25.0
click at [882, 316] on div "WESTMEAD MAYFLOWERBASEMENT - BUILDING 4RUN A" at bounding box center [895, 333] width 113 height 32
click at [883, 316] on div "WESTMEAD MAYFLOWERBASEMENT - BUILDING 4RUN A" at bounding box center [895, 333] width 113 height 32
click at [919, 316] on div "WESTMEAD MAYFLOWER BASEMENT - BUILDING 4RUN A" at bounding box center [895, 328] width 113 height 23
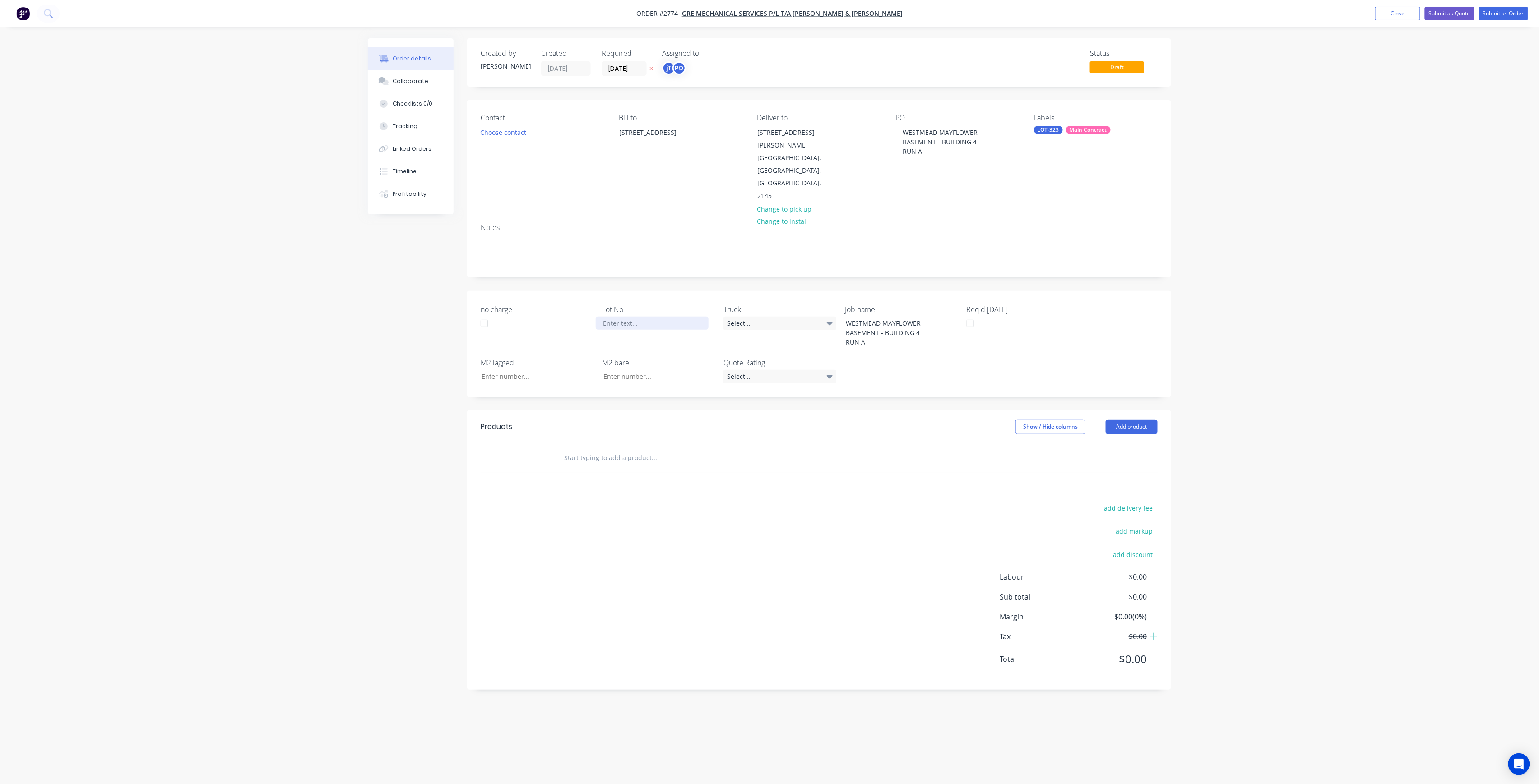
click at [643, 316] on div at bounding box center [652, 323] width 113 height 13
click at [674, 449] on input "text" at bounding box center [654, 458] width 180 height 18
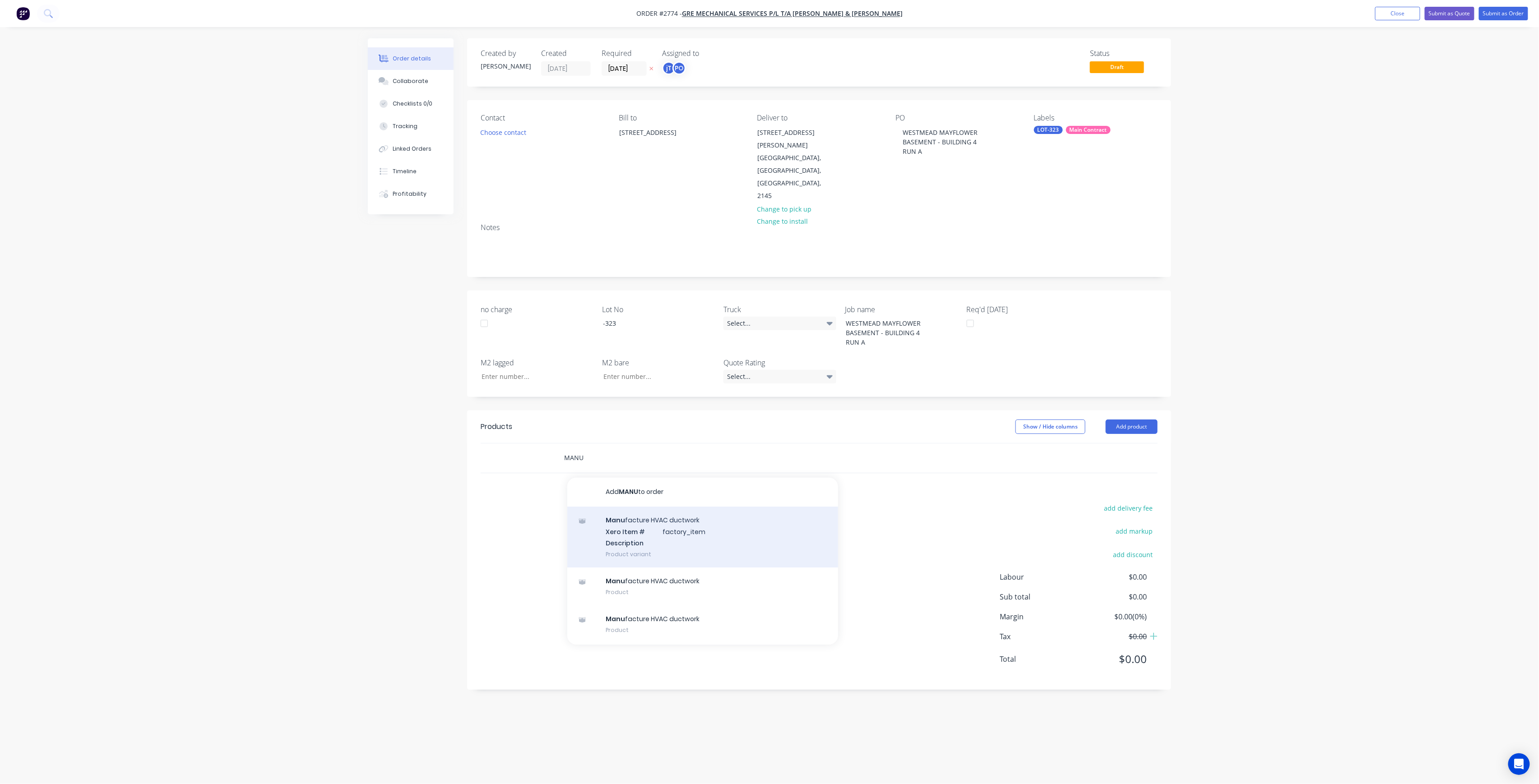
type input "MANU"
click at [660, 506] on div "Manu facture HVAC ductwork Xero Item # factory_item Description Product variant" at bounding box center [703, 537] width 271 height 61
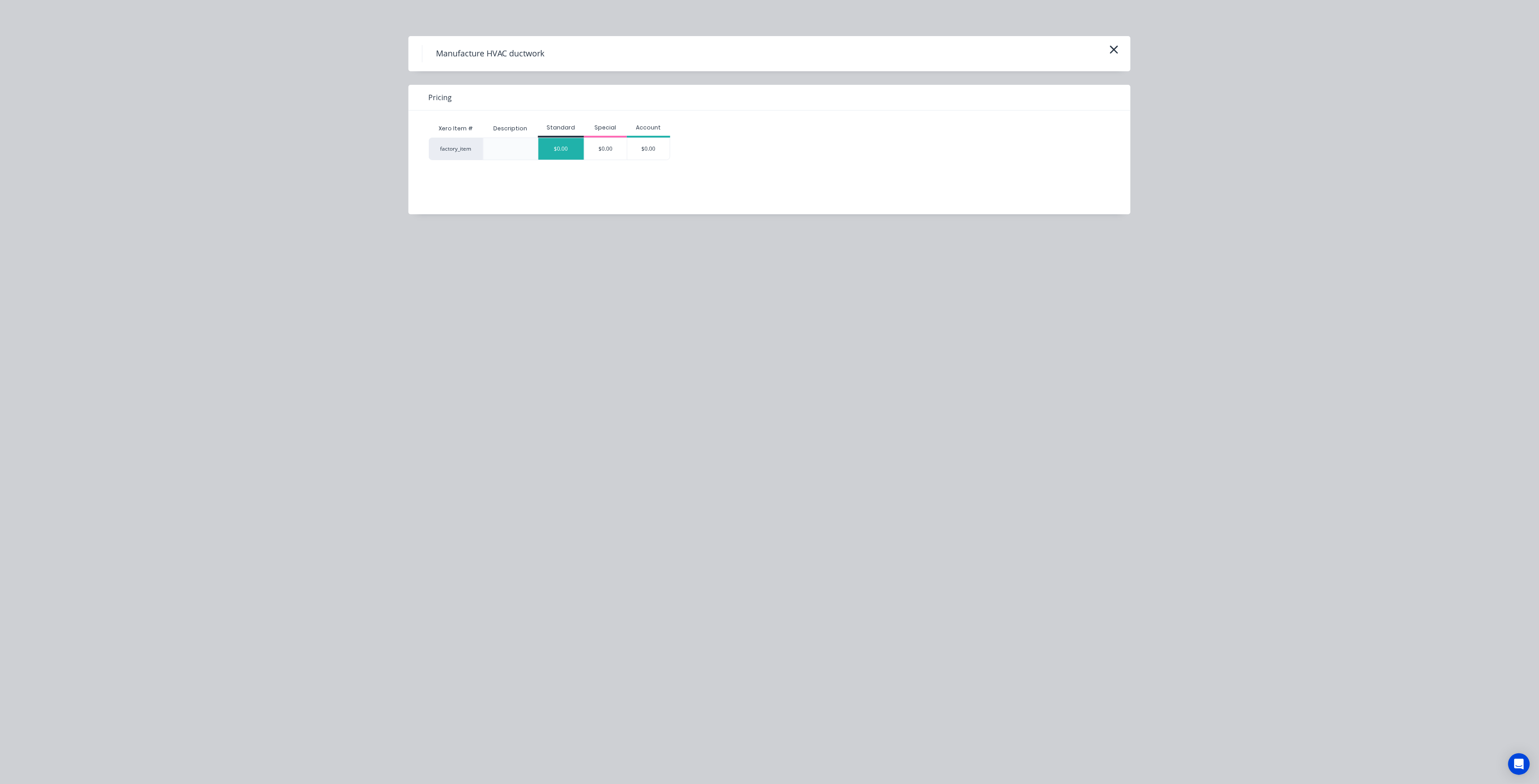
click at [576, 148] on div "$0.00" at bounding box center [561, 149] width 45 height 21
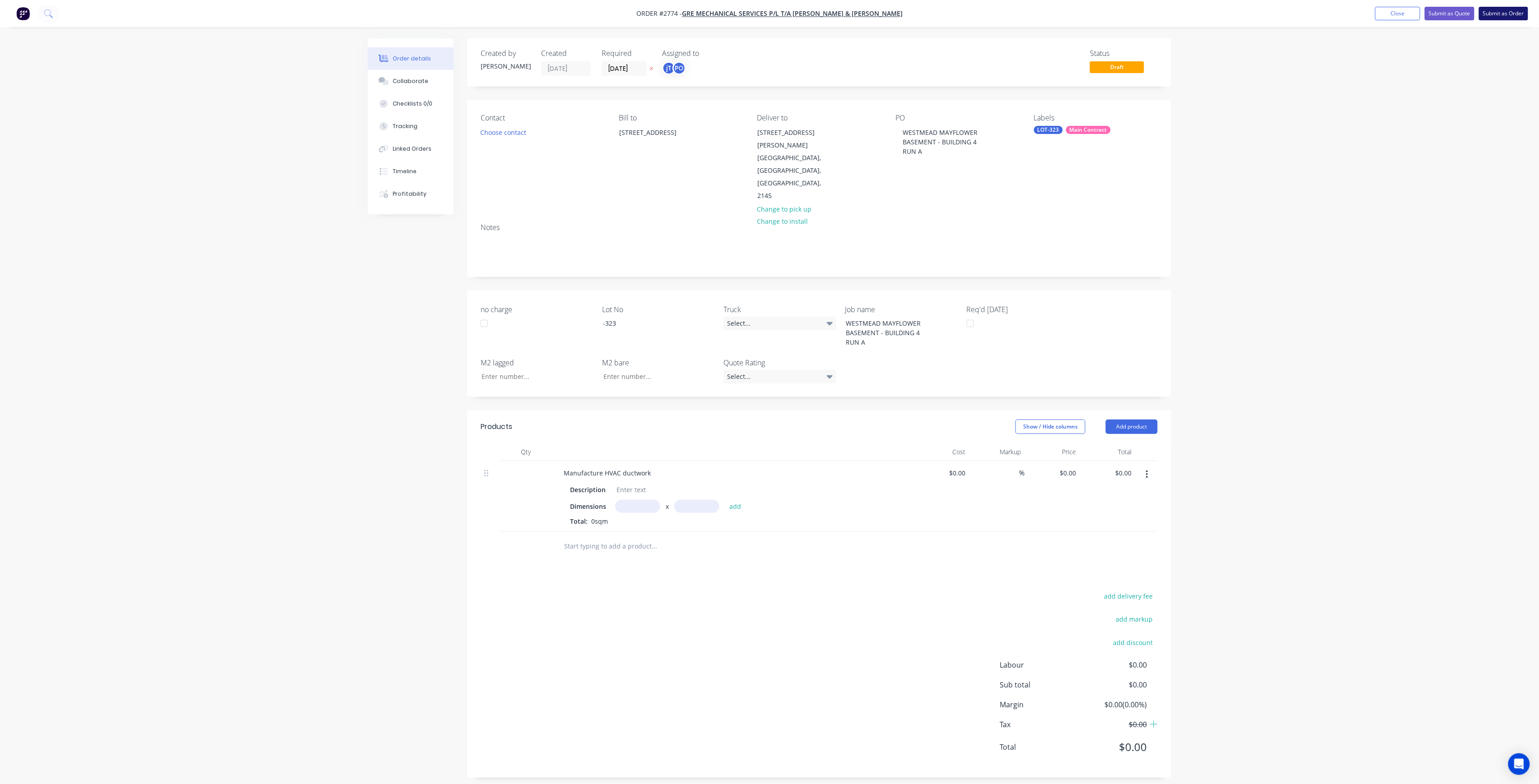
click at [1515, 9] on button "Submit as Order" at bounding box center [1504, 13] width 49 height 14
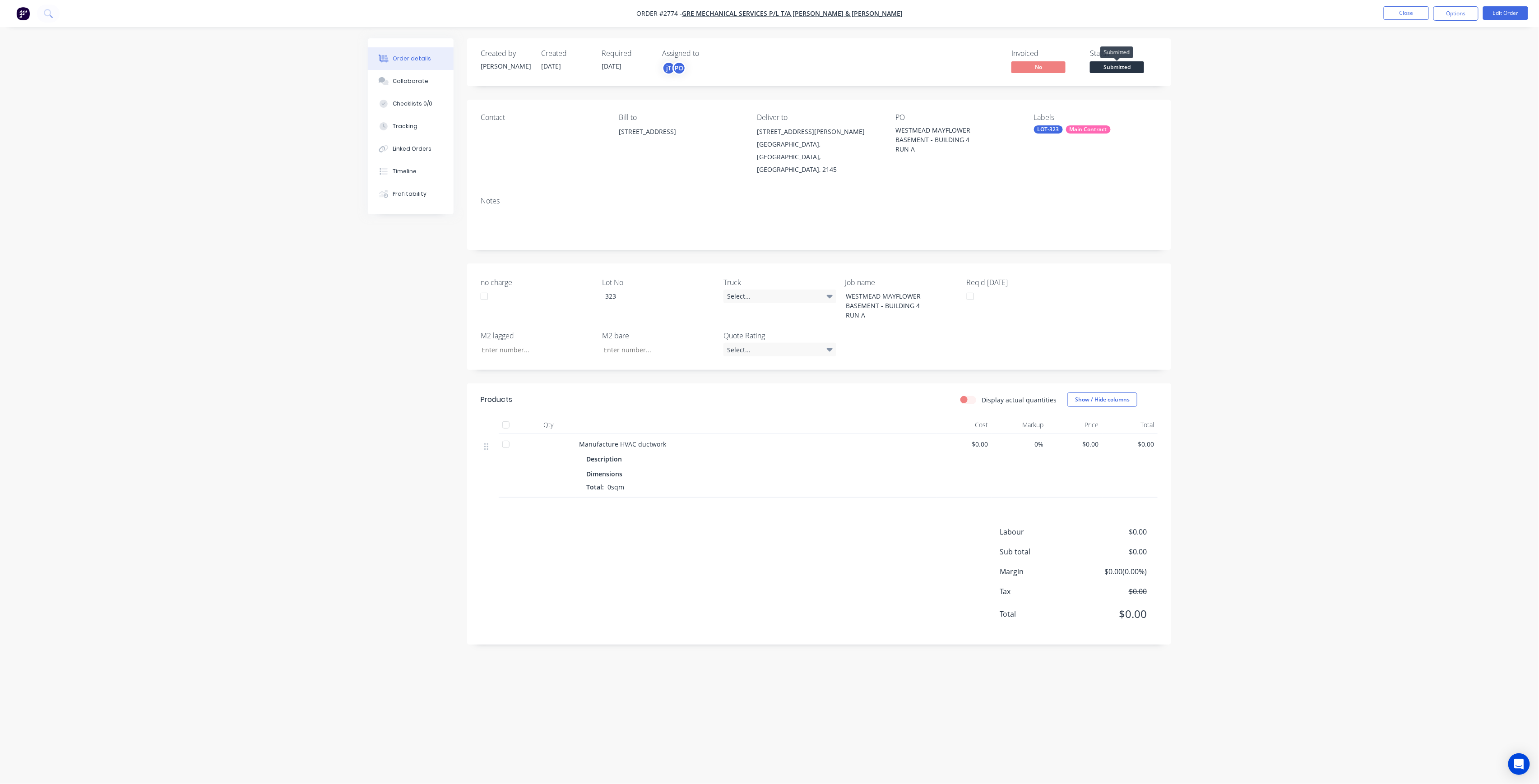
click at [1129, 69] on span "Submitted" at bounding box center [1117, 67] width 54 height 11
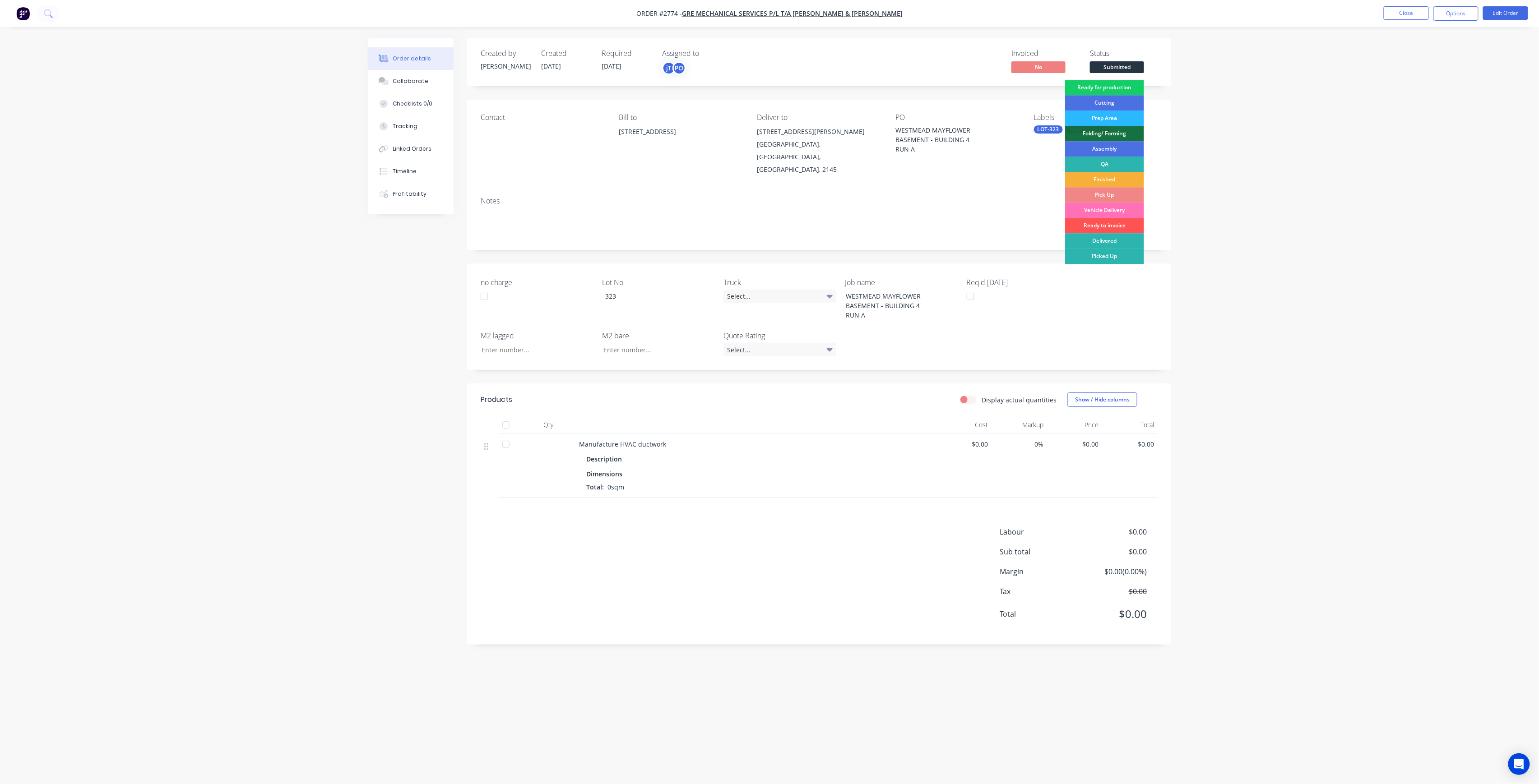
click at [1134, 89] on div "Ready for production" at bounding box center [1105, 88] width 79 height 16
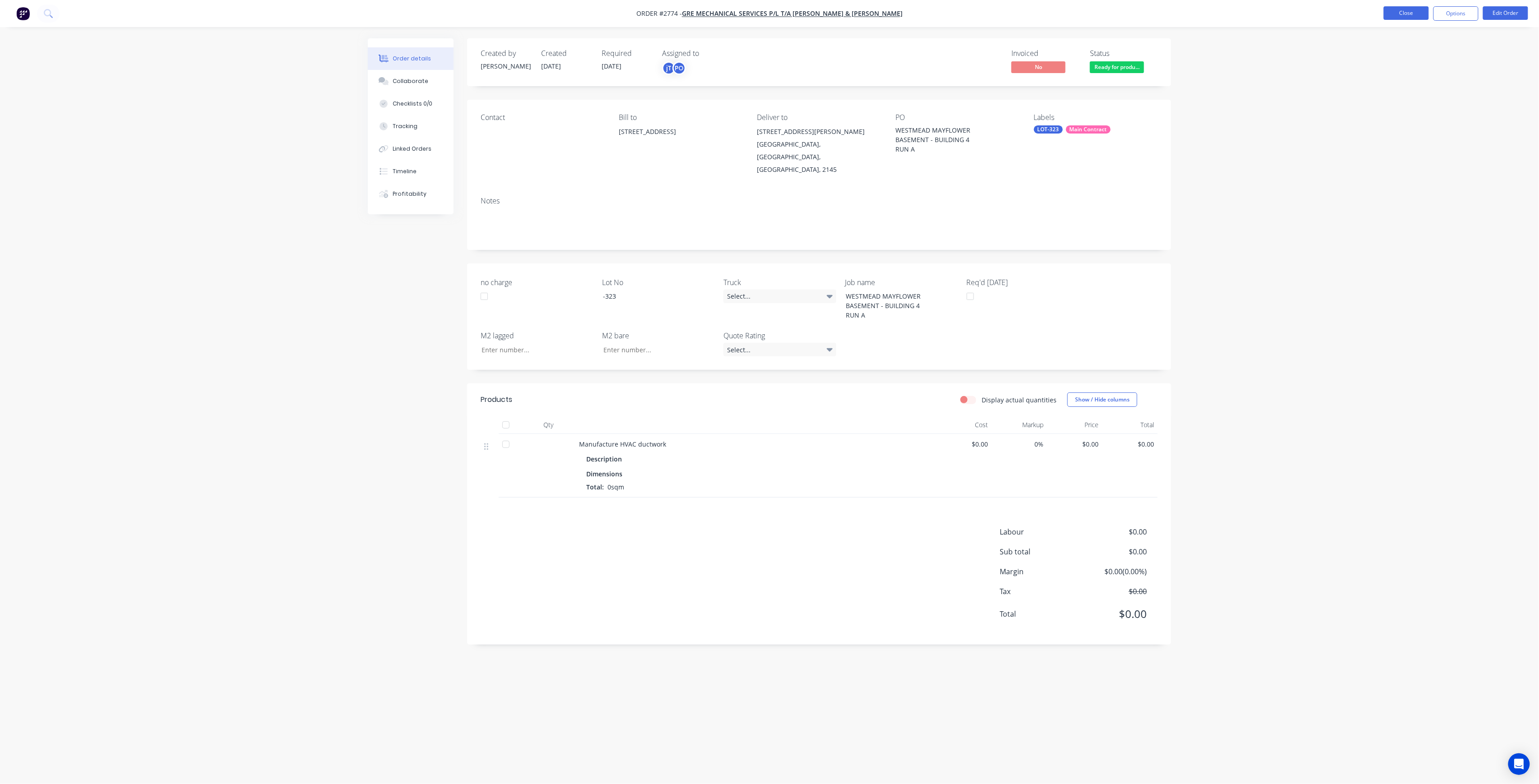
click at [1419, 11] on button "Close" at bounding box center [1406, 13] width 45 height 14
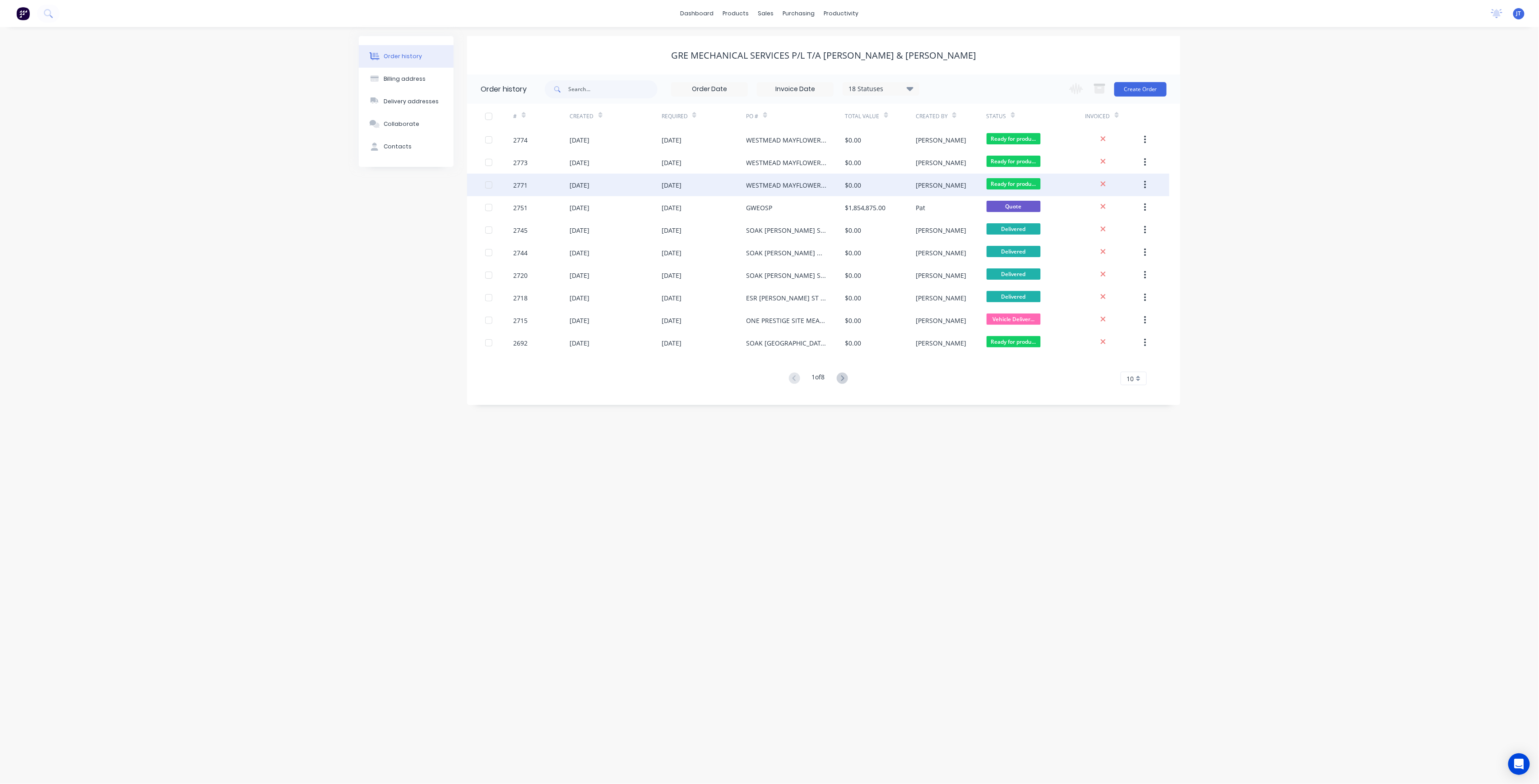
click at [885, 174] on div "$0.00" at bounding box center [881, 185] width 70 height 23
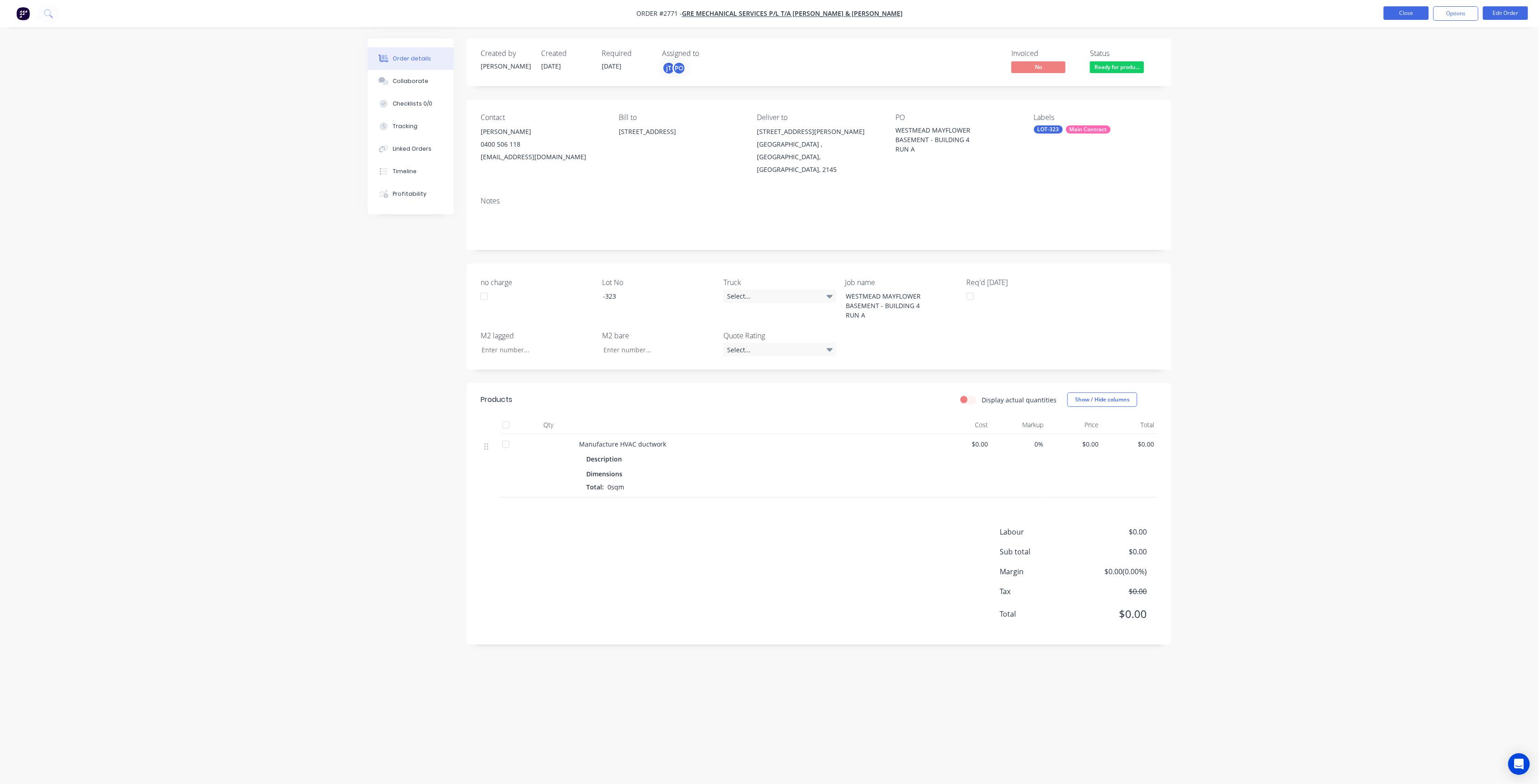
click at [1414, 16] on button "Close" at bounding box center [1406, 13] width 45 height 14
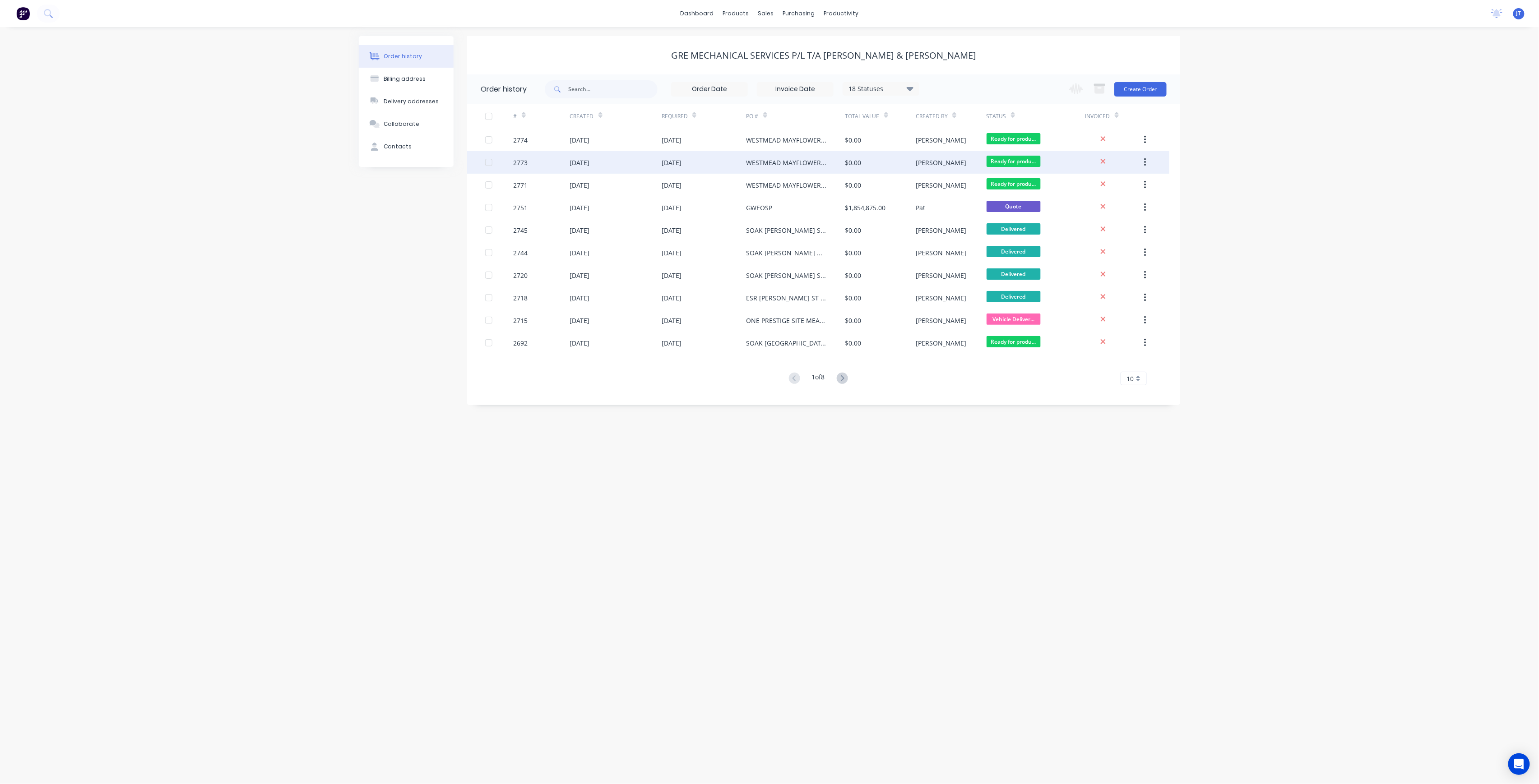
click at [950, 159] on div "[PERSON_NAME]" at bounding box center [951, 162] width 70 height 23
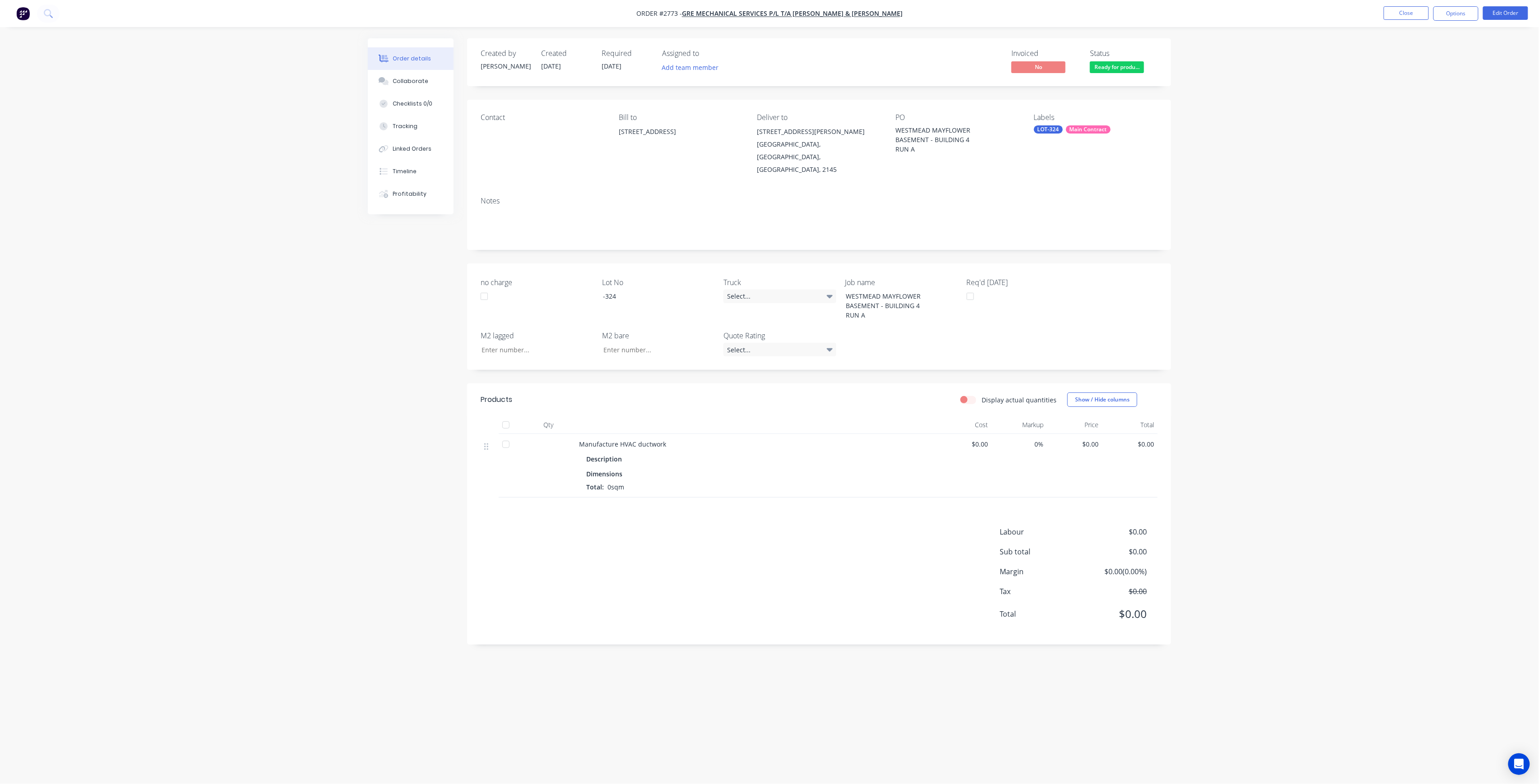
click at [1069, 129] on div "Main Contract" at bounding box center [1088, 130] width 45 height 8
click at [1069, 205] on div "LOT-324" at bounding box center [1072, 208] width 29 height 10
click at [1071, 161] on input "text" at bounding box center [1109, 155] width 94 height 18
type input "LOT-324"
click at [1058, 206] on div at bounding box center [1050, 209] width 18 height 18
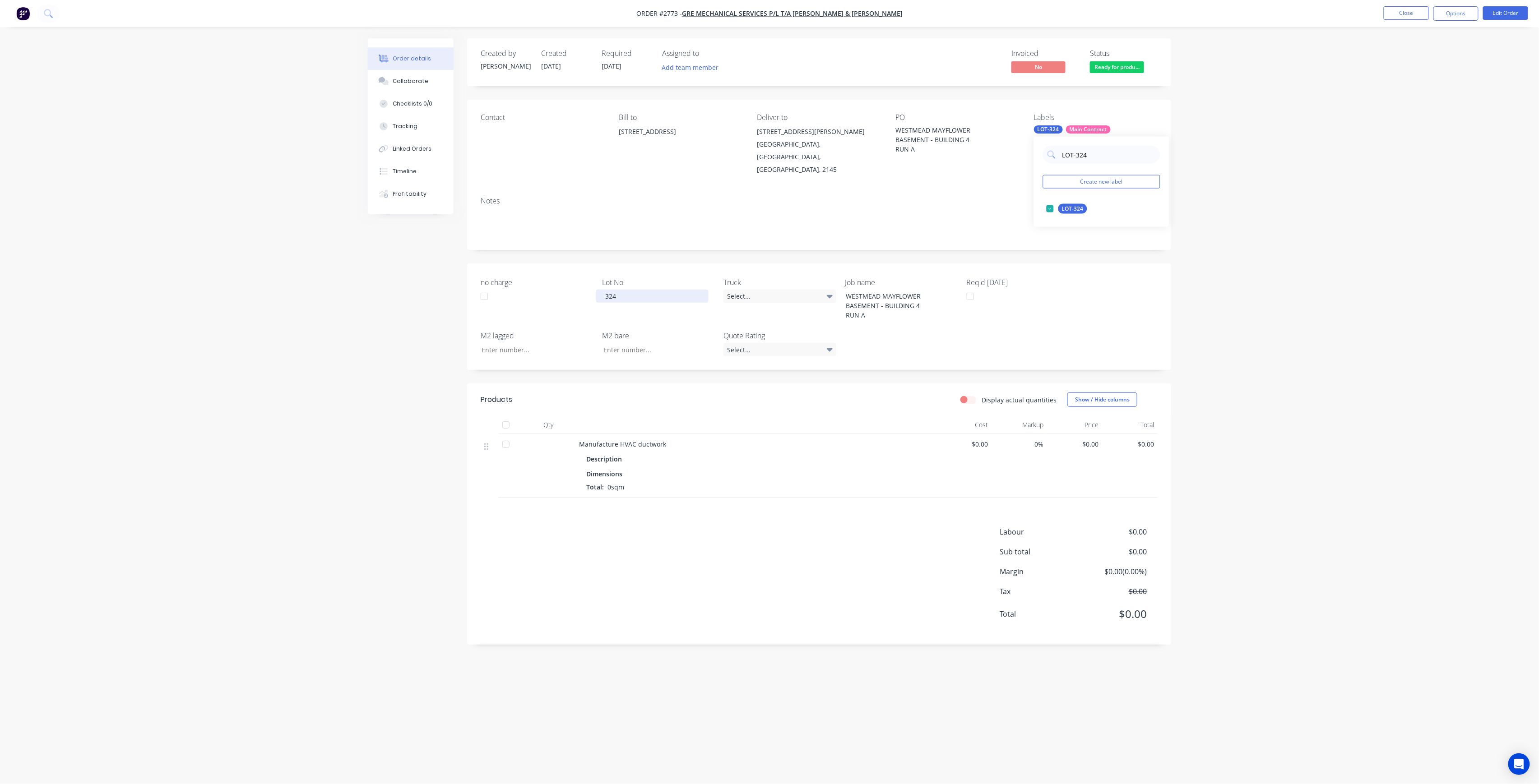
click at [637, 290] on div "-324" at bounding box center [652, 296] width 113 height 13
click at [1246, 220] on div "Order details Collaborate Checklists 0/0 Tracking Linked Orders Timeline Profit…" at bounding box center [770, 392] width 1539 height 784
click at [1415, 10] on button "Close" at bounding box center [1406, 13] width 45 height 14
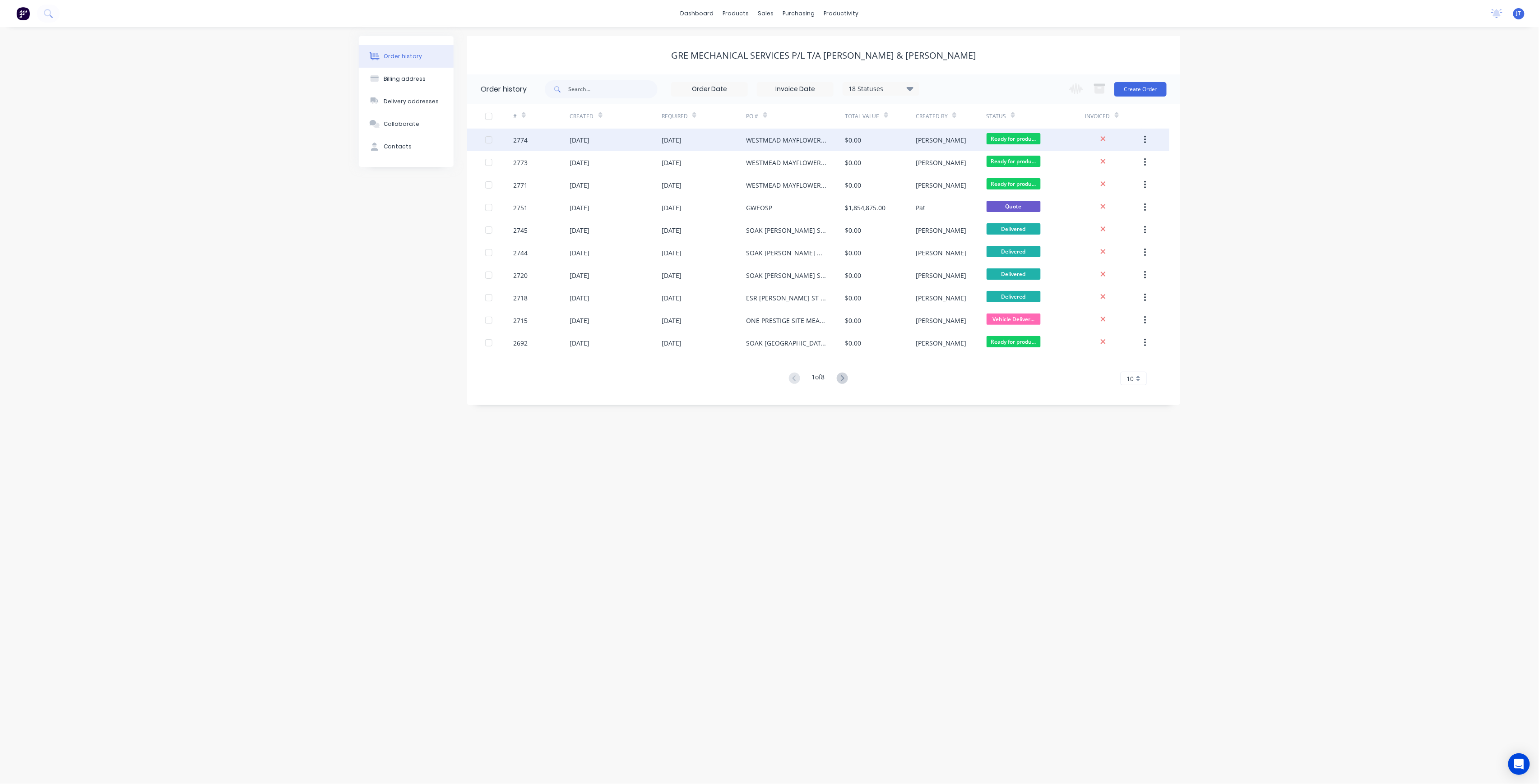
click at [968, 145] on div "[PERSON_NAME]" at bounding box center [951, 140] width 70 height 23
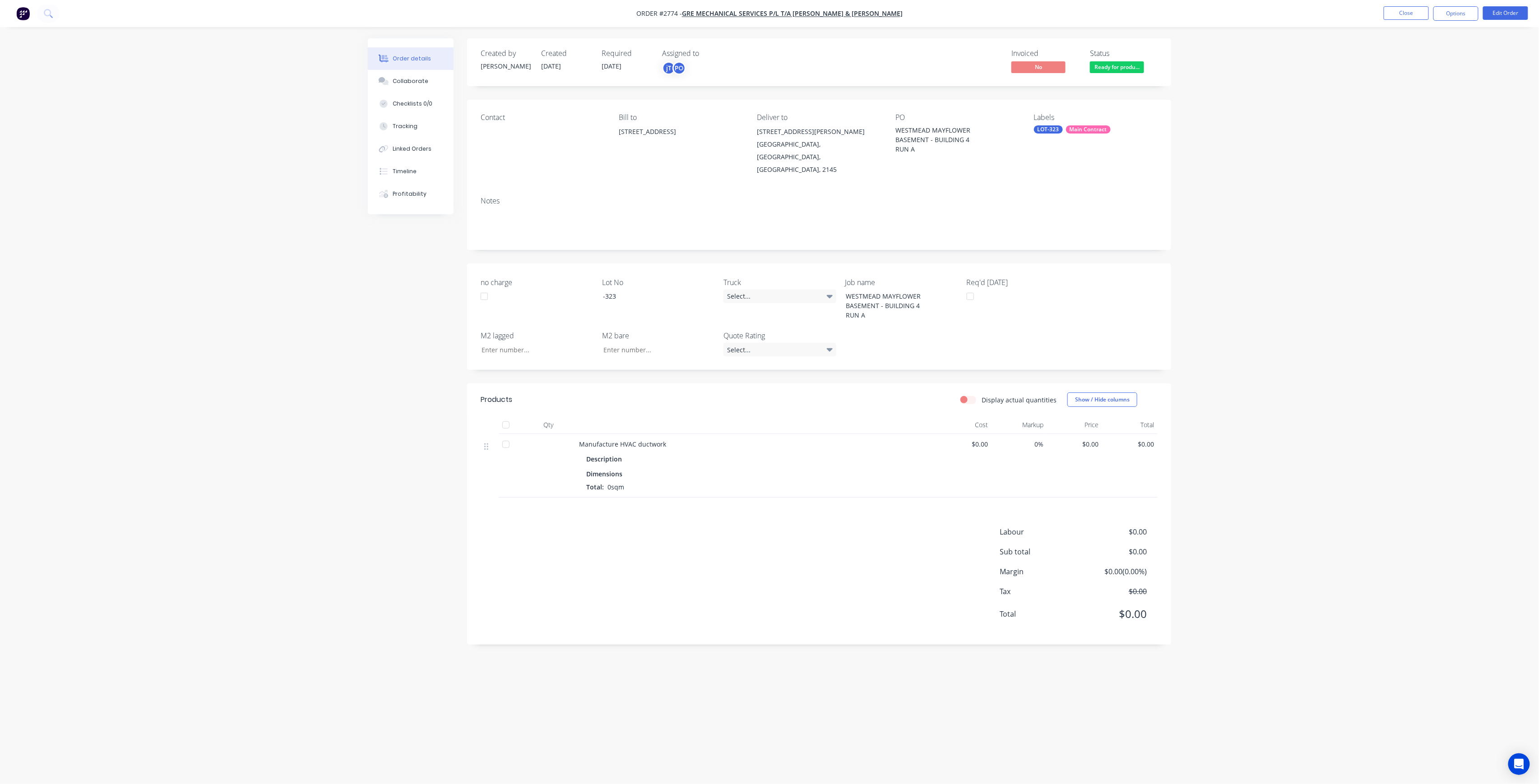
click at [1058, 132] on div "LOT-323" at bounding box center [1049, 130] width 29 height 8
drag, startPoint x: 1075, startPoint y: 202, endPoint x: 1089, endPoint y: 165, distance: 39.6
click at [1074, 203] on button "LOT-323" at bounding box center [1067, 208] width 48 height 13
click at [1086, 159] on input "text" at bounding box center [1109, 155] width 94 height 18
click at [1121, 154] on input "LOT-325" at bounding box center [1109, 155] width 94 height 18
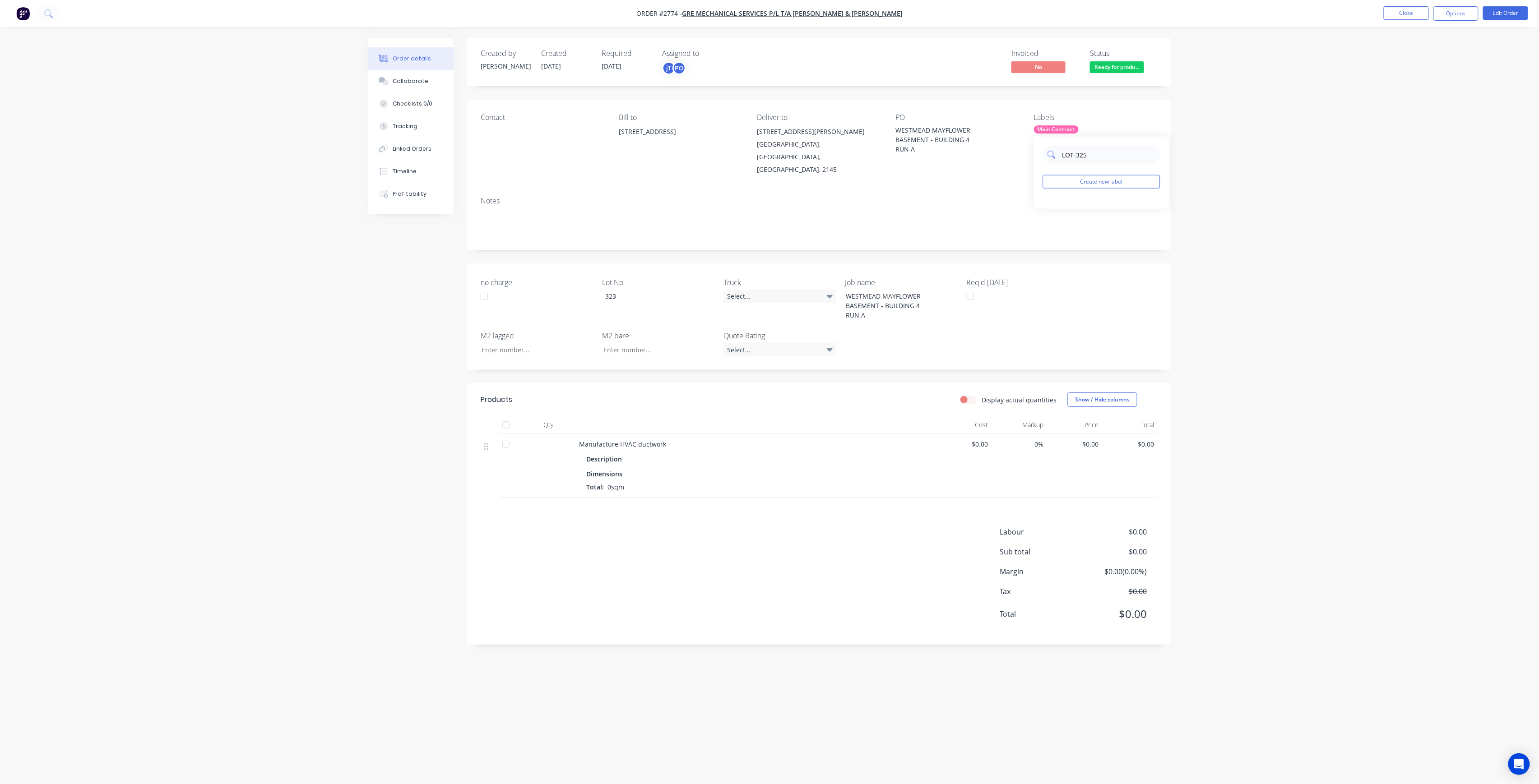
click at [1121, 154] on input "LOT-325" at bounding box center [1109, 155] width 94 height 18
type input "LOT-325"
click at [1073, 184] on button "Create new label" at bounding box center [1102, 182] width 117 height 14
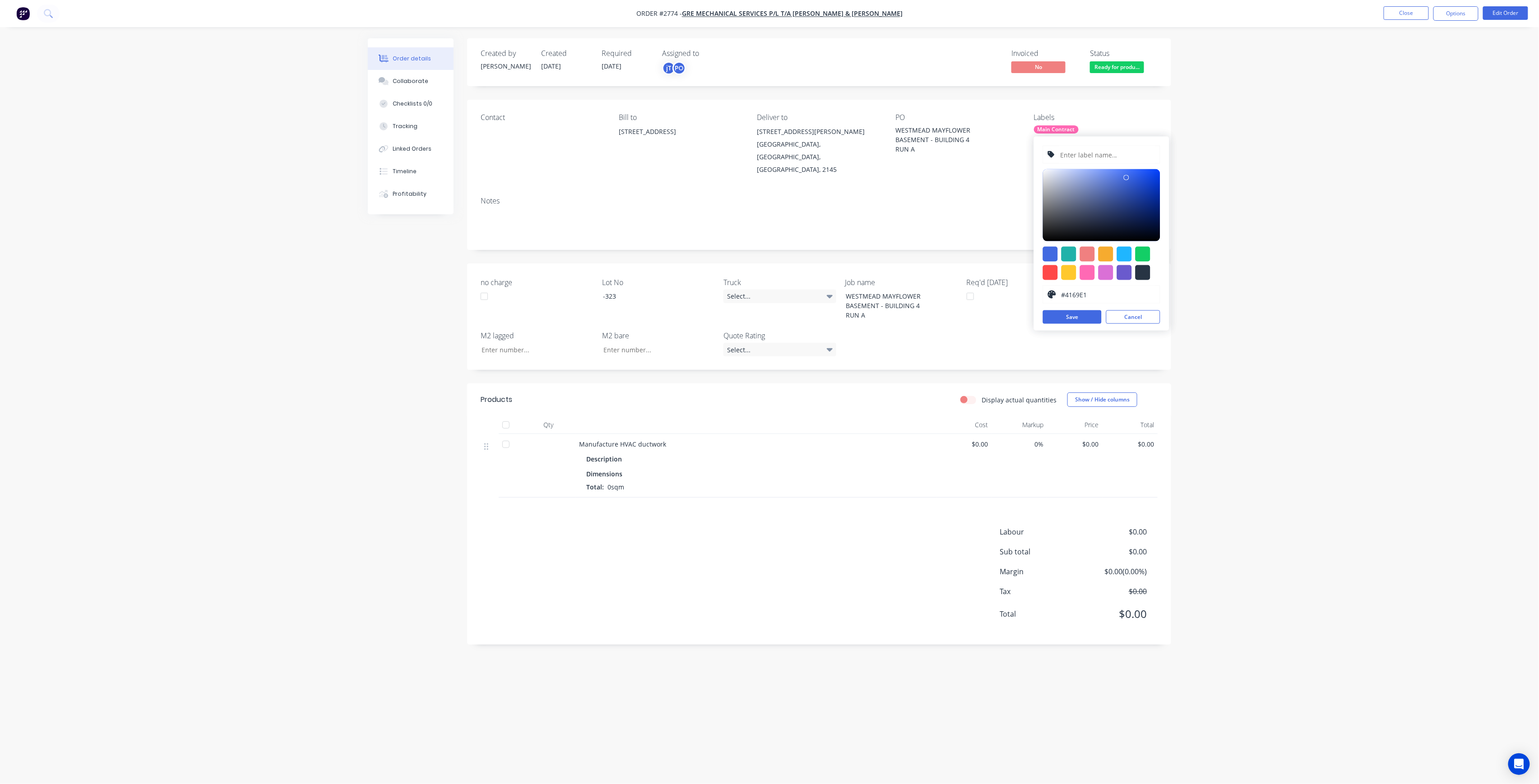
click at [1086, 157] on input "text" at bounding box center [1107, 155] width 96 height 17
paste input "LOT-325"
type input "LOT-325"
drag, startPoint x: 1084, startPoint y: 314, endPoint x: 942, endPoint y: 309, distance: 142.1
click at [1083, 314] on button "Save" at bounding box center [1072, 317] width 59 height 14
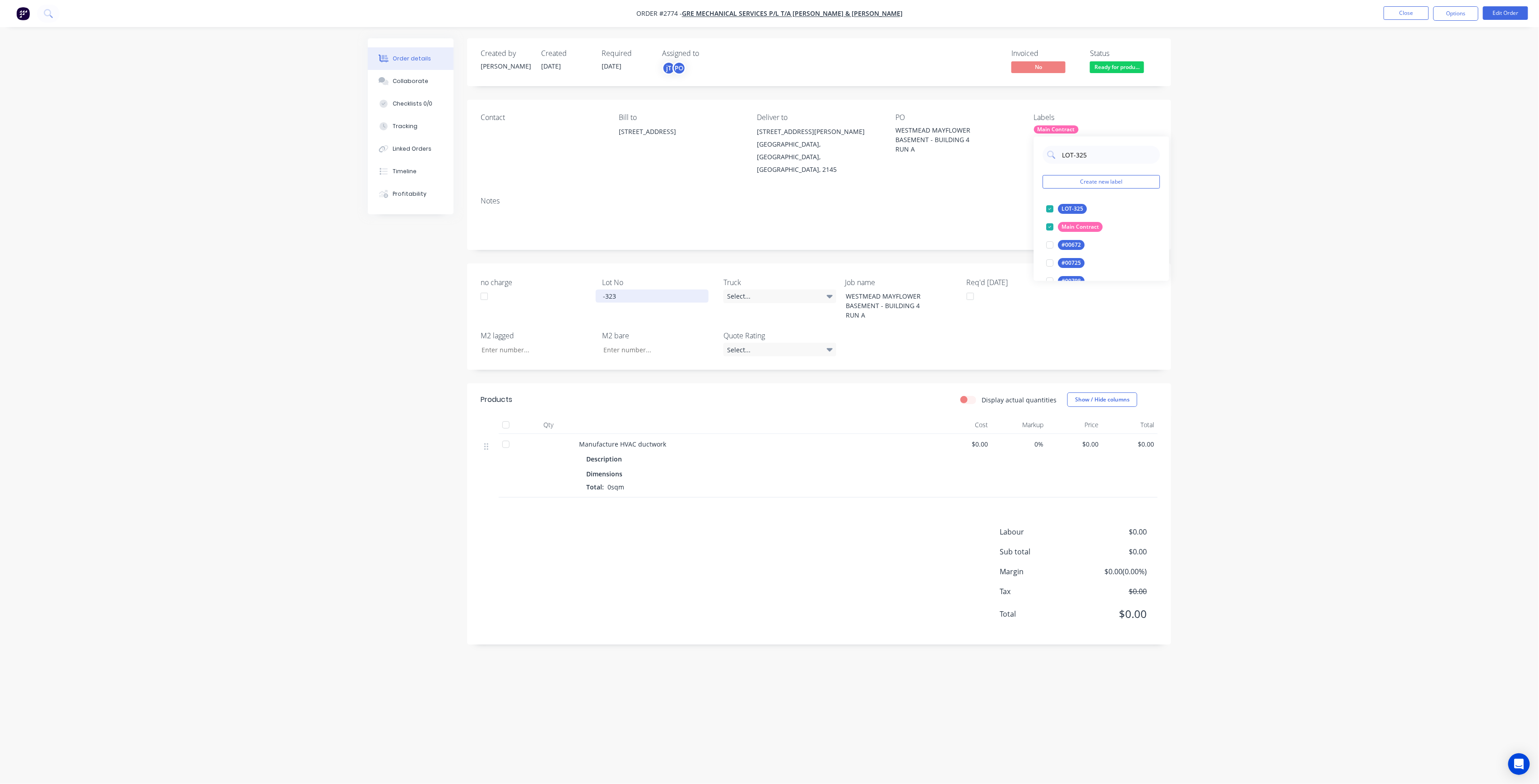
click at [676, 290] on div "-323" at bounding box center [652, 296] width 113 height 13
click at [1409, 17] on button "Close" at bounding box center [1406, 13] width 45 height 14
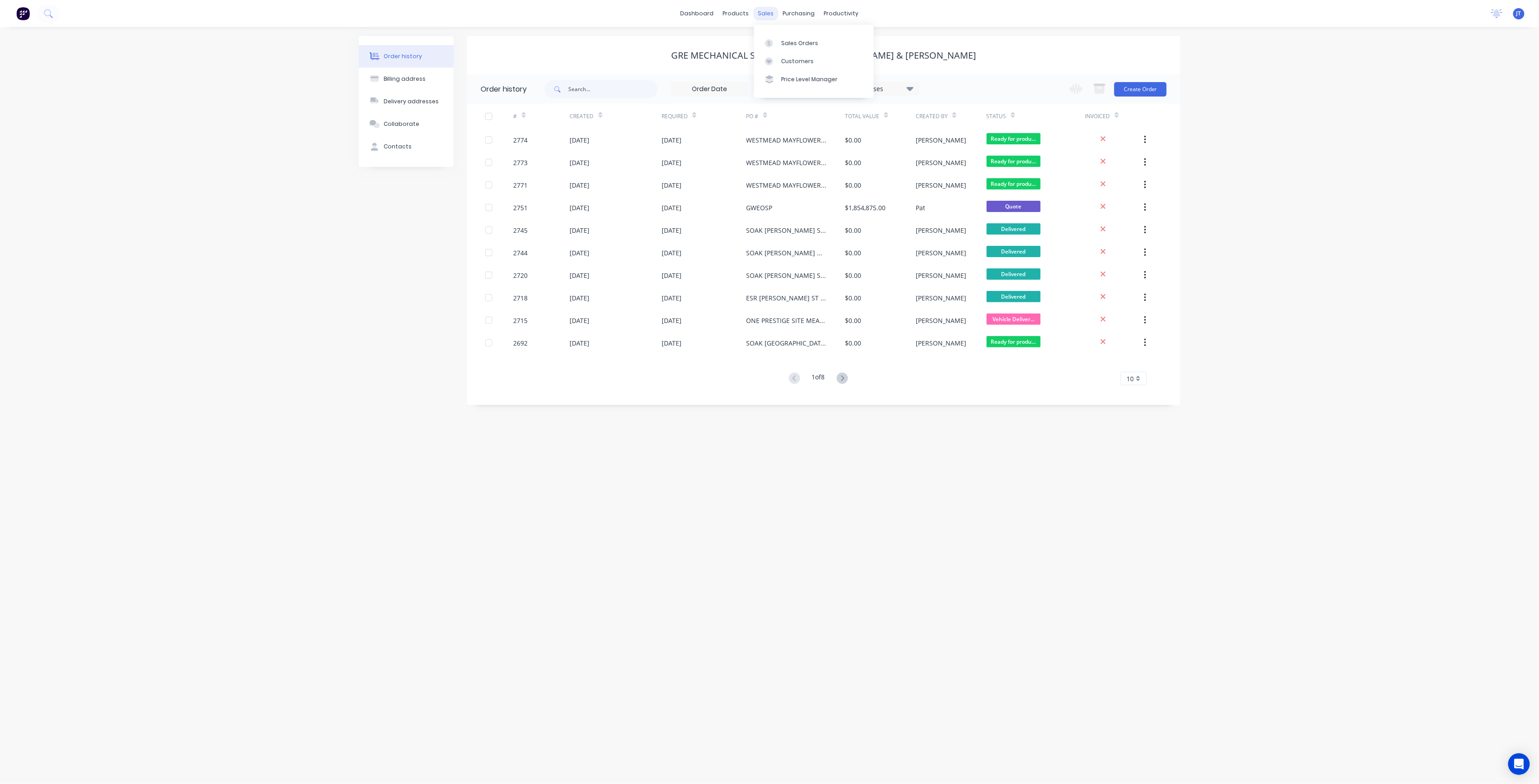
click at [761, 17] on div "sales" at bounding box center [767, 13] width 25 height 14
click at [837, 22] on div "Workflow Planner Delivery Scheduling Timesheets" at bounding box center [876, 70] width 119 height 97
click at [836, 40] on div at bounding box center [834, 44] width 14 height 8
